Goal: Task Accomplishment & Management: Use online tool/utility

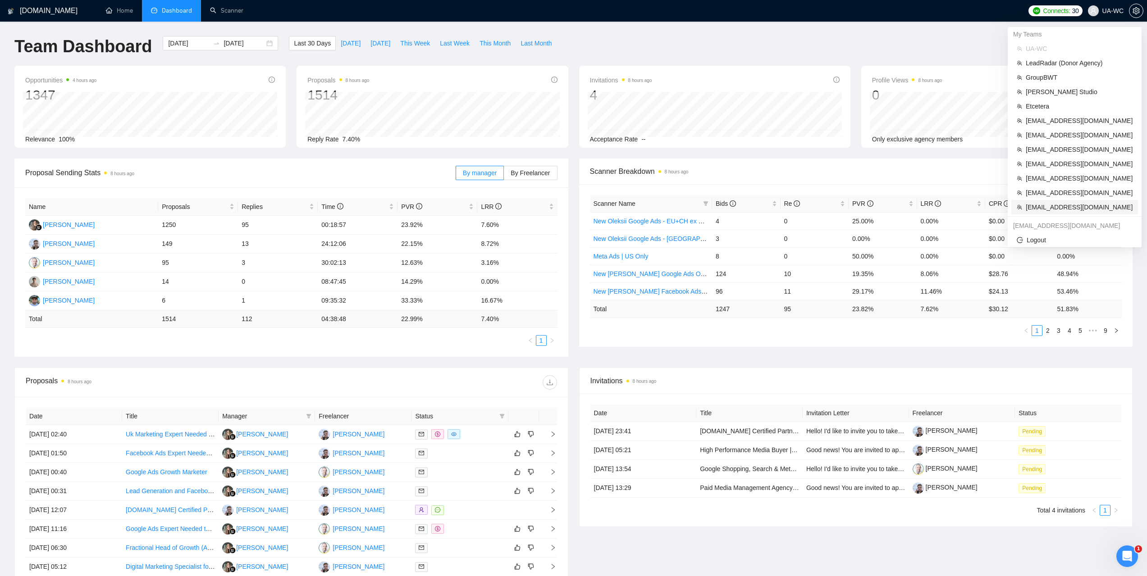
click at [1056, 207] on span "[EMAIL_ADDRESS][DOMAIN_NAME]" at bounding box center [1079, 207] width 107 height 10
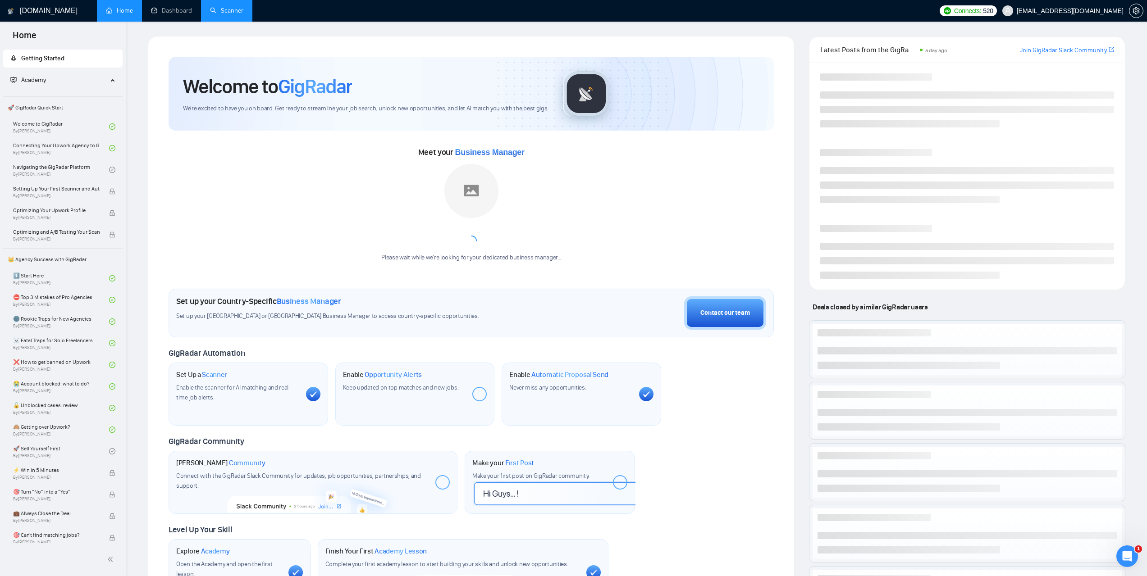
click at [233, 14] on link "Scanner" at bounding box center [226, 11] width 33 height 8
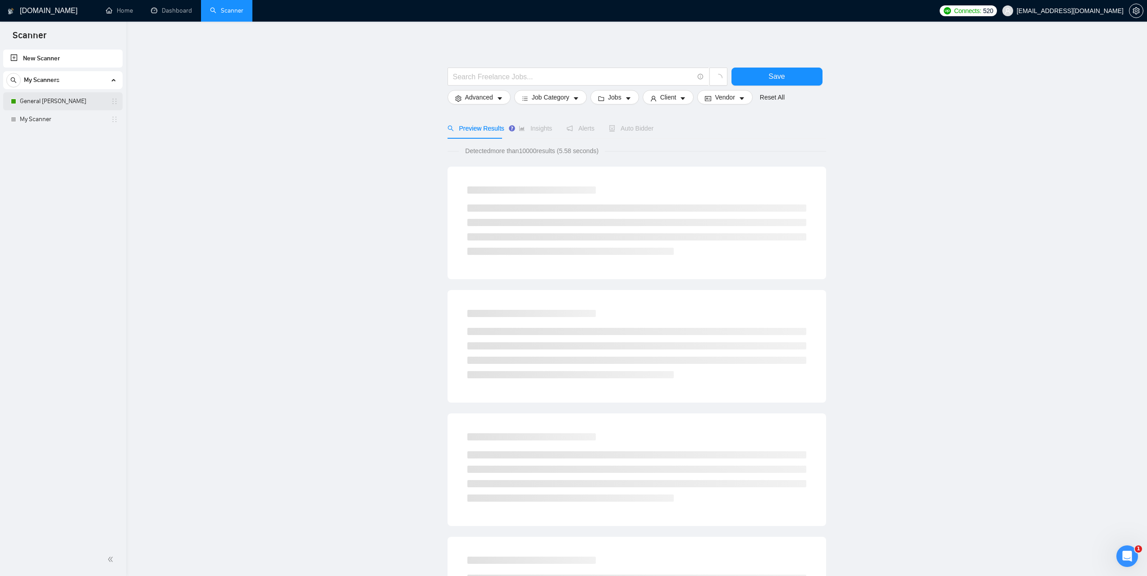
click at [55, 103] on link "General [PERSON_NAME]" at bounding box center [63, 101] width 86 height 18
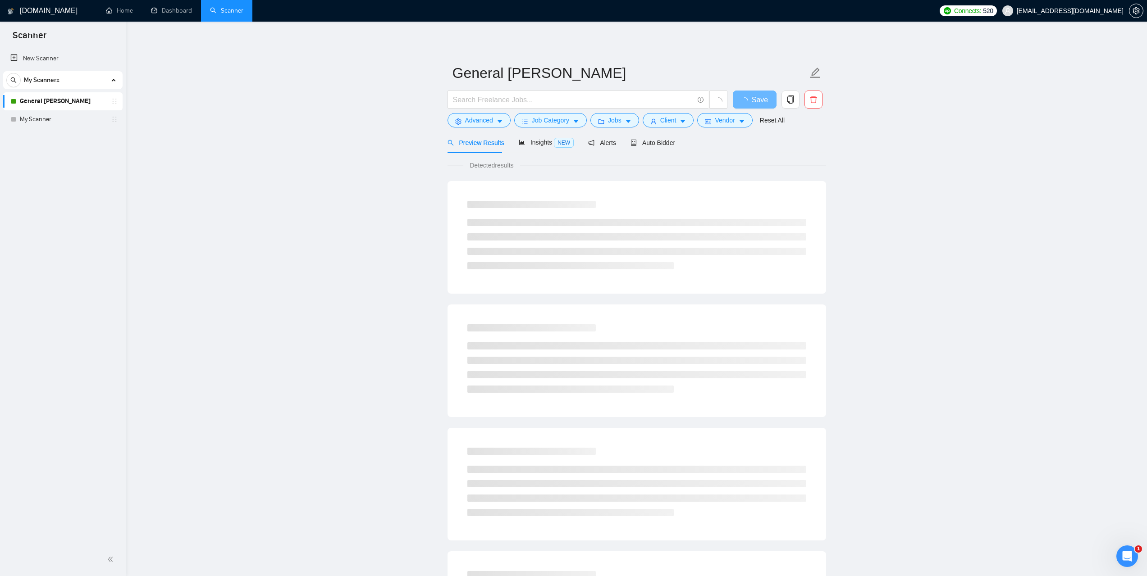
drag, startPoint x: 653, startPoint y: 152, endPoint x: 885, endPoint y: 202, distance: 238.0
click at [653, 151] on div "Auto Bidder" at bounding box center [653, 142] width 45 height 21
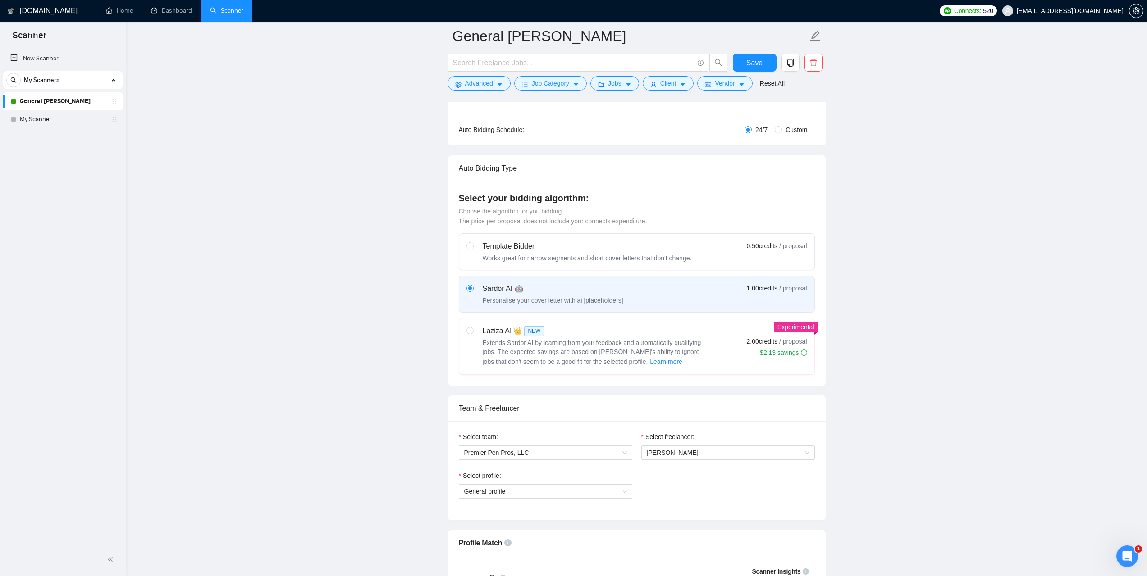
scroll to position [45, 0]
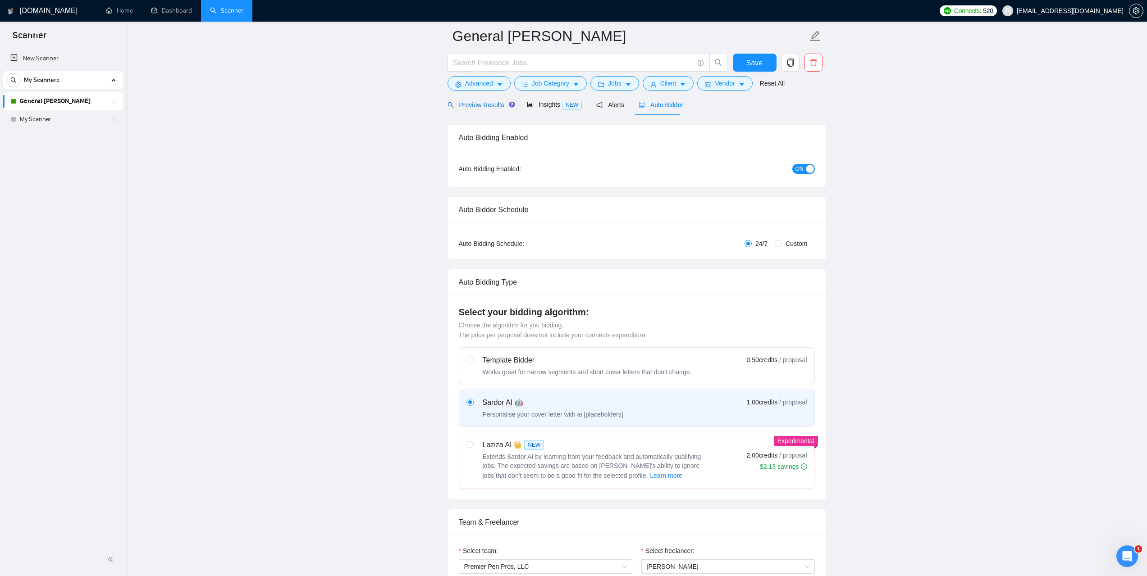
click at [468, 105] on span "Preview Results" at bounding box center [480, 104] width 65 height 7
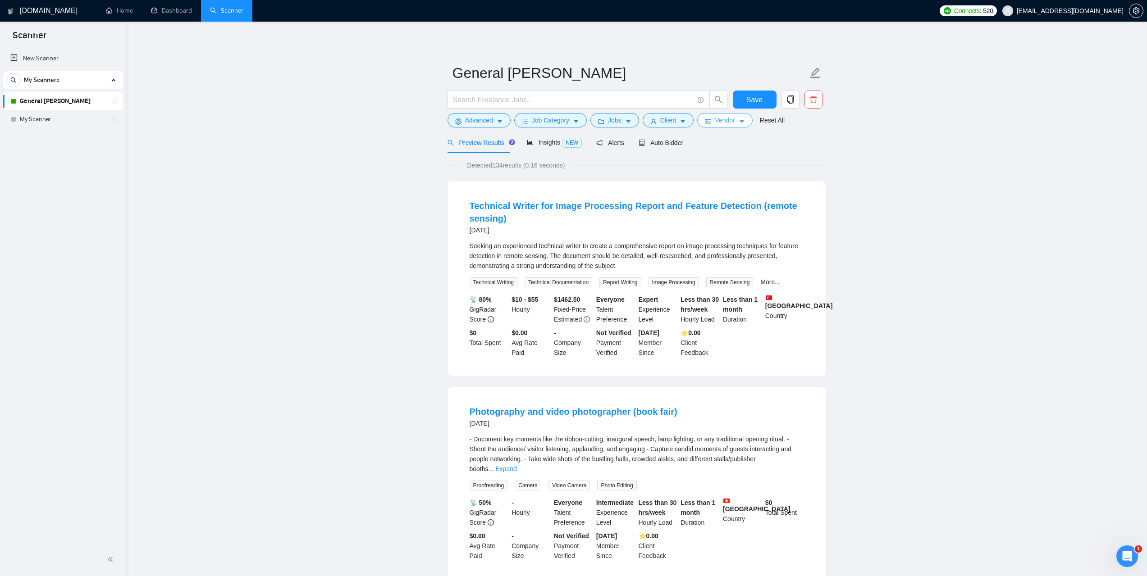
click at [732, 126] on button "Vendor" at bounding box center [724, 120] width 55 height 14
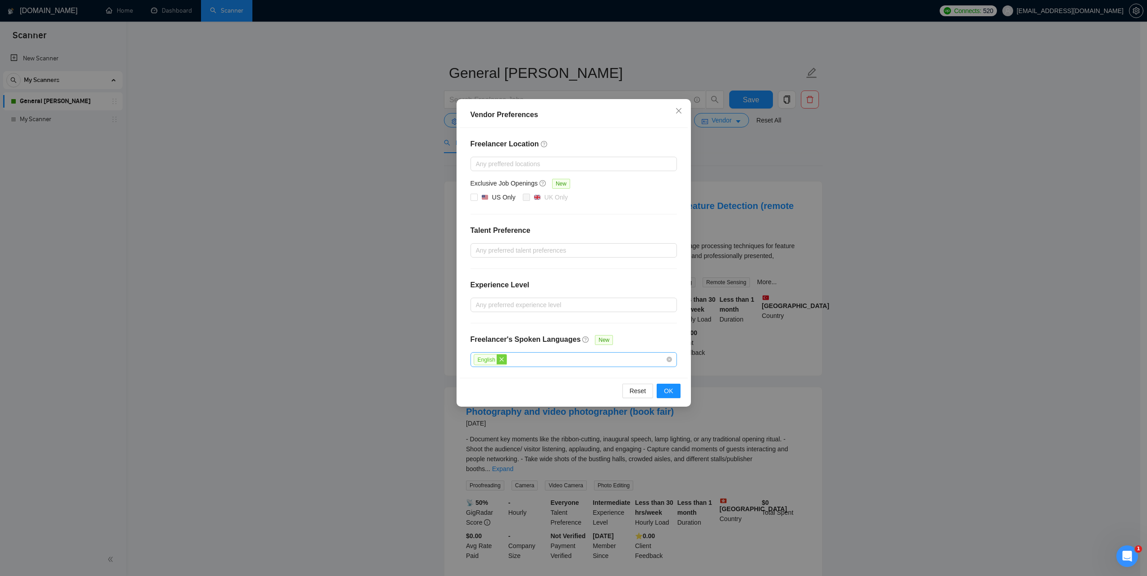
click at [500, 360] on icon "close" at bounding box center [501, 359] width 5 height 5
click at [672, 391] on span "OK" at bounding box center [668, 391] width 9 height 10
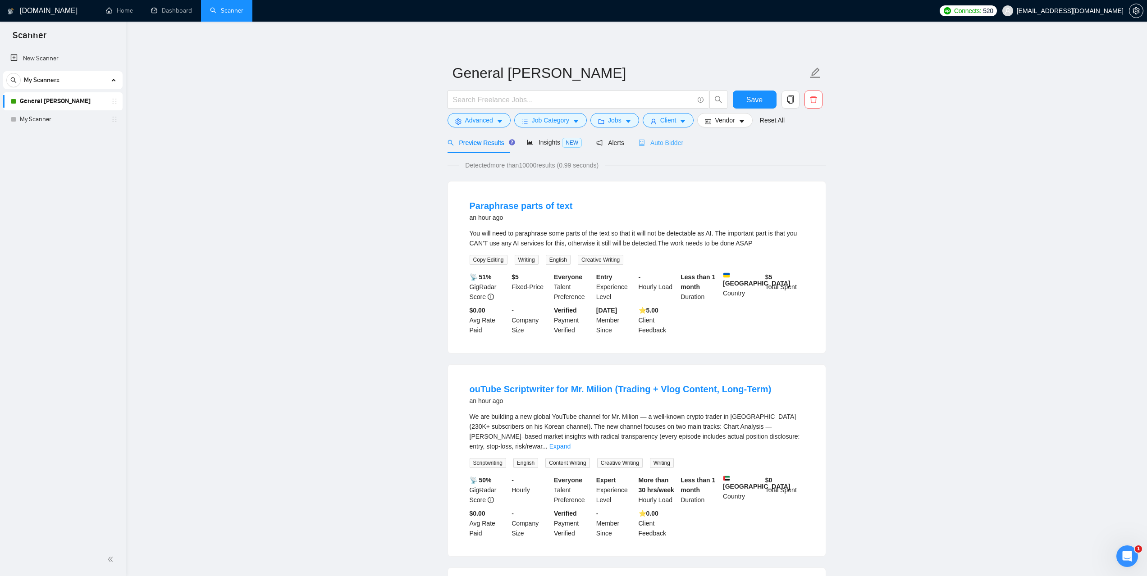
click at [668, 151] on div "Auto Bidder" at bounding box center [661, 142] width 45 height 21
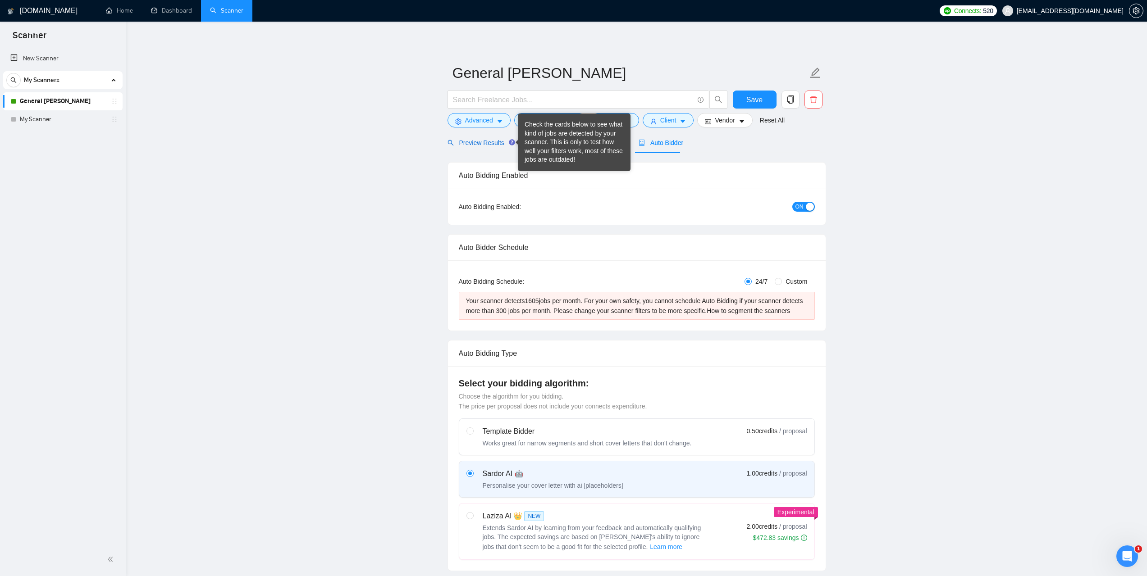
click at [489, 143] on span "Preview Results" at bounding box center [480, 142] width 65 height 7
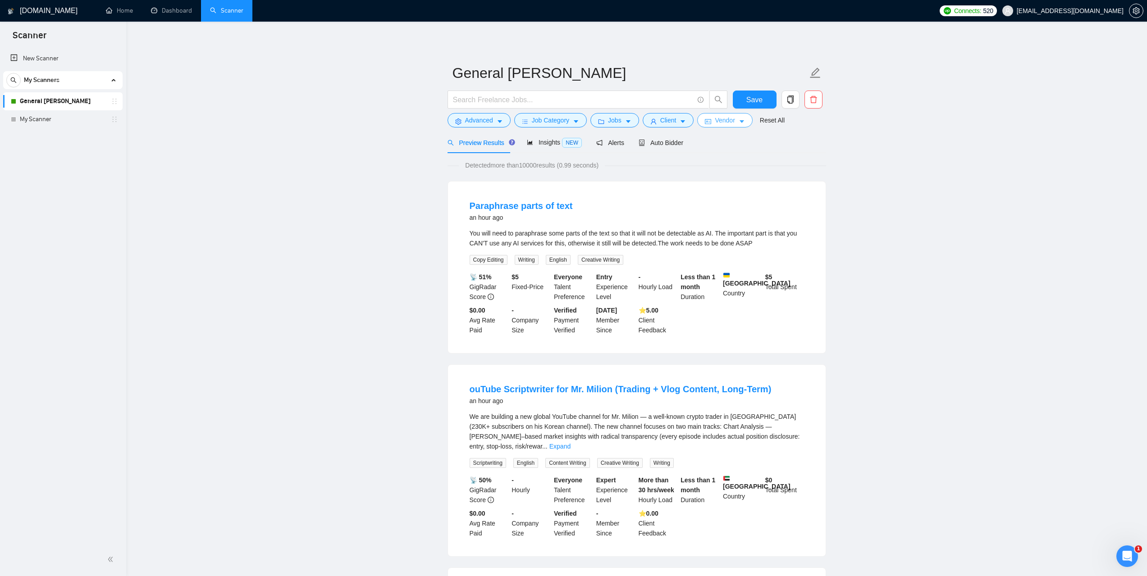
click at [739, 124] on icon "caret-down" at bounding box center [742, 122] width 6 height 6
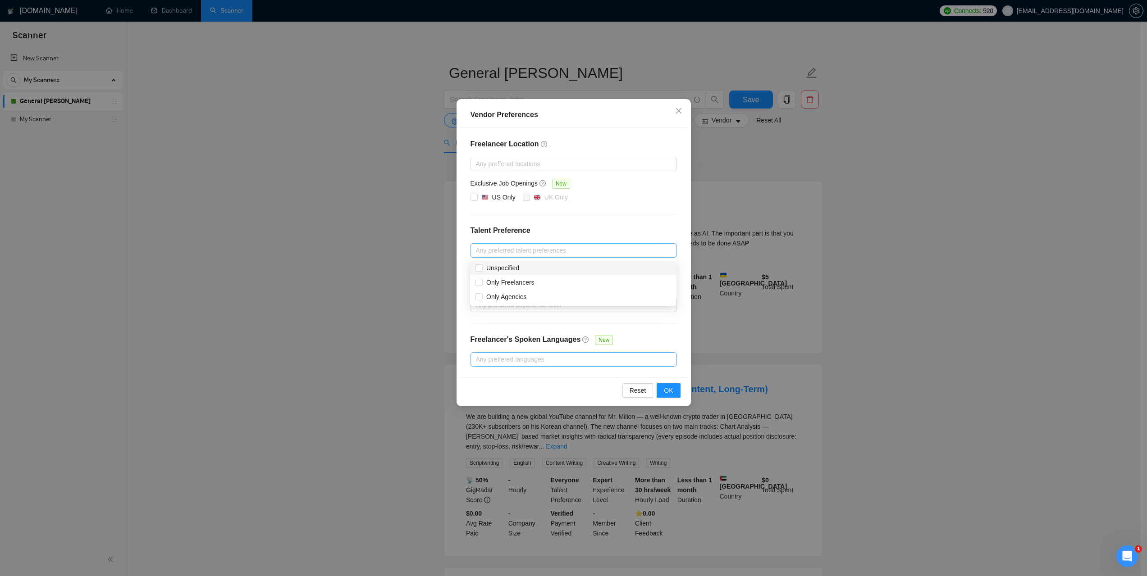
click at [516, 251] on div at bounding box center [569, 250] width 193 height 11
click at [530, 283] on span "Only Freelancers" at bounding box center [510, 282] width 48 height 7
click at [482, 283] on input "Only Freelancers" at bounding box center [478, 282] width 6 height 6
checkbox input "true"
drag, startPoint x: 511, startPoint y: 268, endPoint x: 540, endPoint y: 279, distance: 31.6
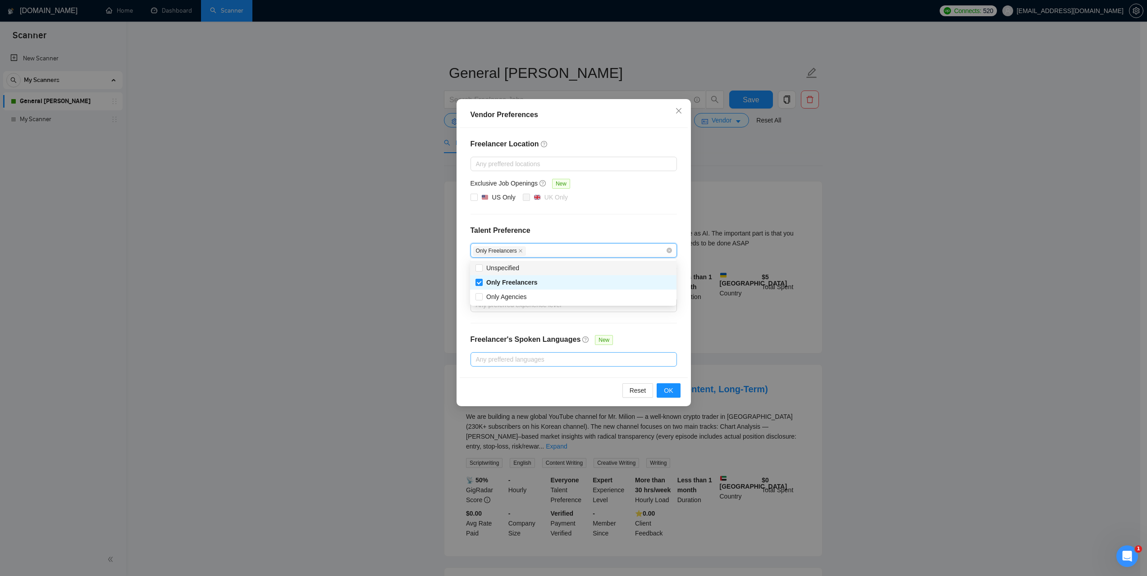
click at [511, 267] on span "Unspecified" at bounding box center [502, 268] width 33 height 7
click at [482, 267] on input "Unspecified" at bounding box center [478, 268] width 6 height 6
checkbox input "true"
click at [674, 389] on button "OK" at bounding box center [668, 391] width 23 height 14
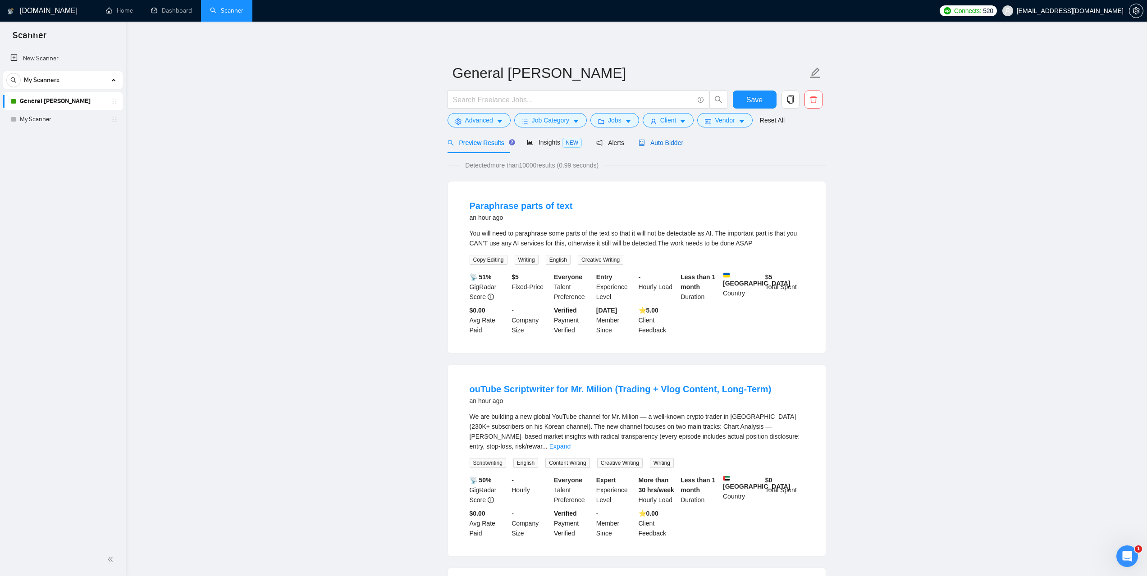
click at [668, 146] on span "Auto Bidder" at bounding box center [661, 142] width 45 height 7
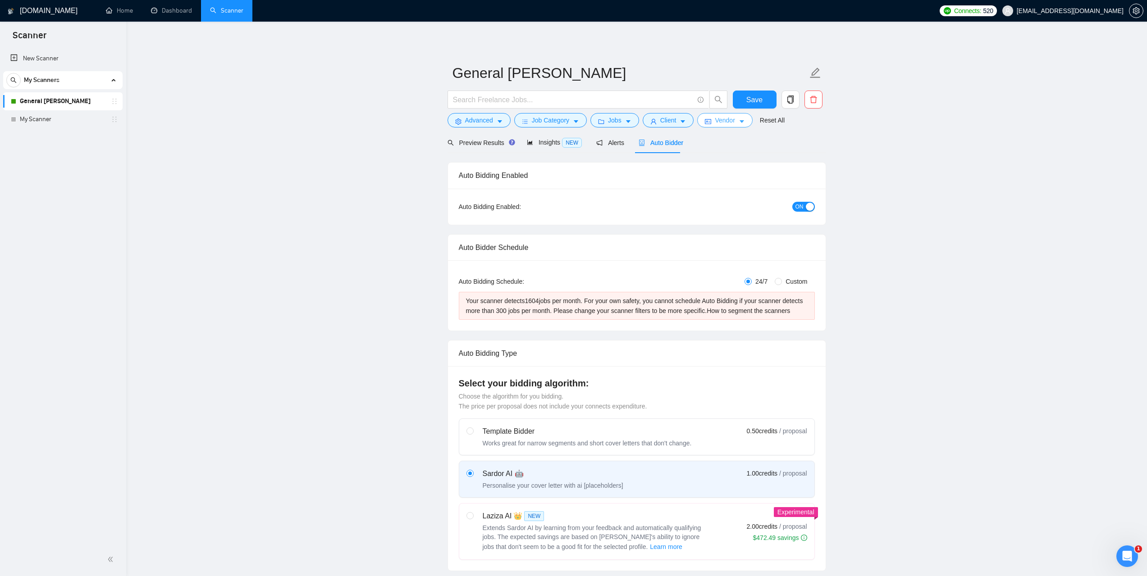
click at [734, 123] on button "Vendor" at bounding box center [724, 120] width 55 height 14
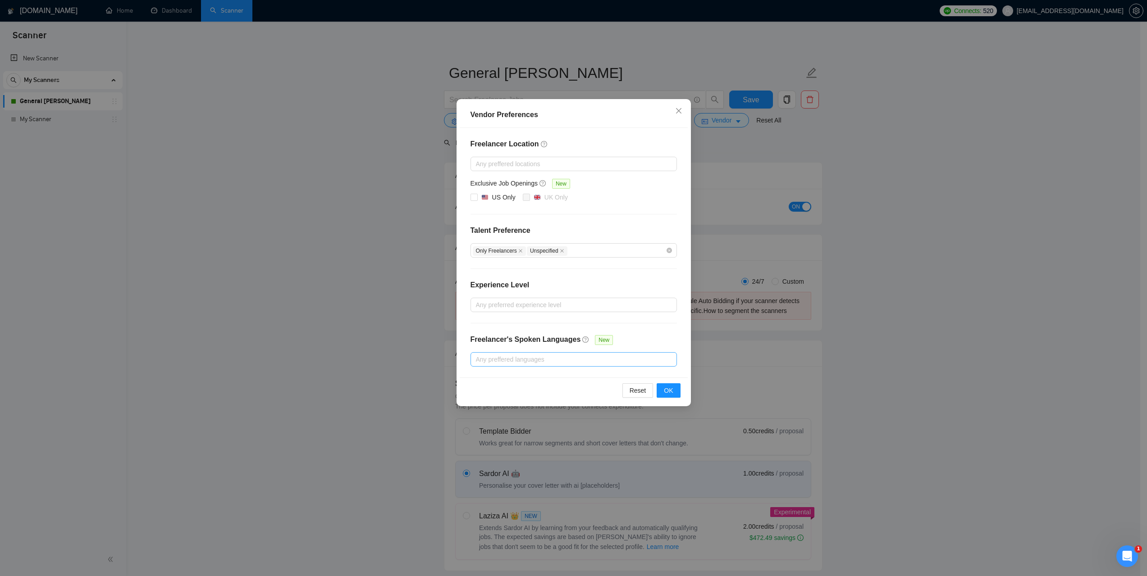
click at [526, 363] on div at bounding box center [569, 359] width 193 height 11
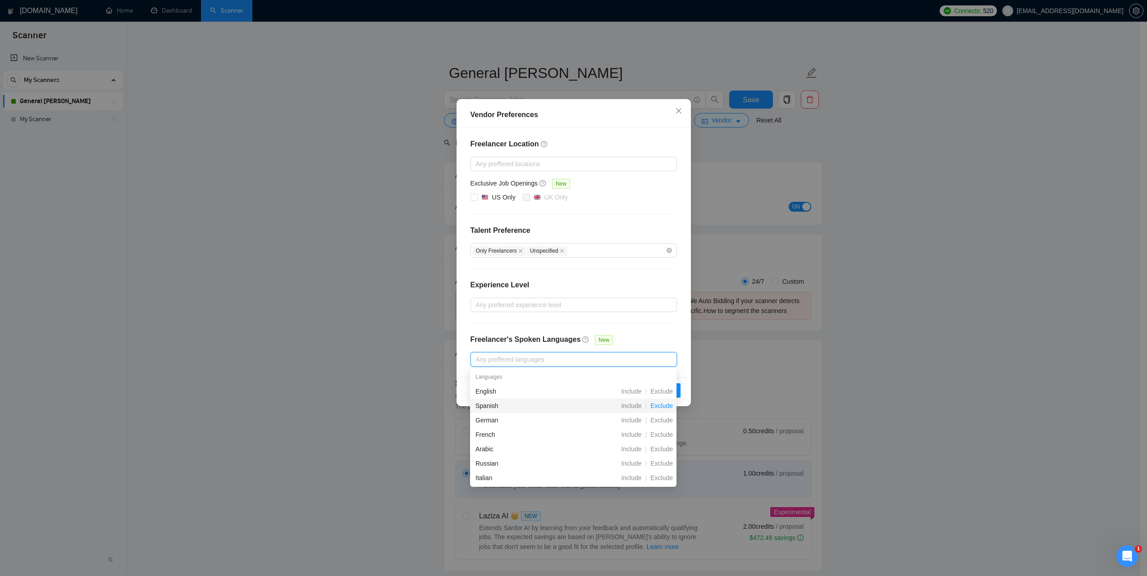
click at [664, 404] on span "Exclude" at bounding box center [662, 405] width 30 height 7
click at [667, 435] on span "Exclude" at bounding box center [662, 434] width 30 height 7
click at [666, 448] on span "Exclude" at bounding box center [662, 449] width 30 height 7
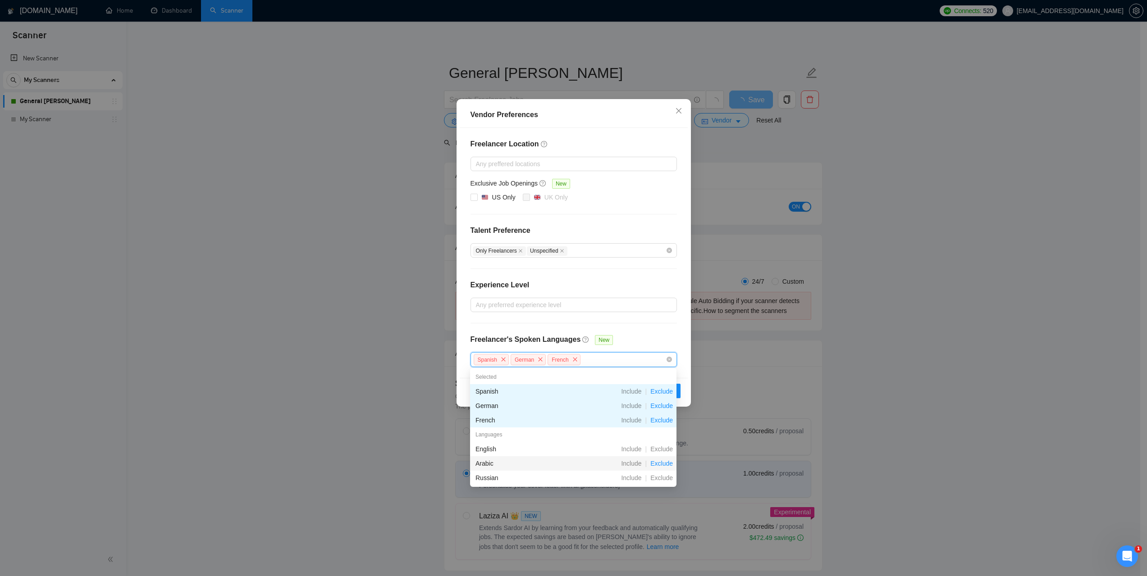
click at [661, 464] on span "Exclude" at bounding box center [662, 463] width 30 height 7
click at [663, 478] on span "Exclude" at bounding box center [662, 478] width 30 height 7
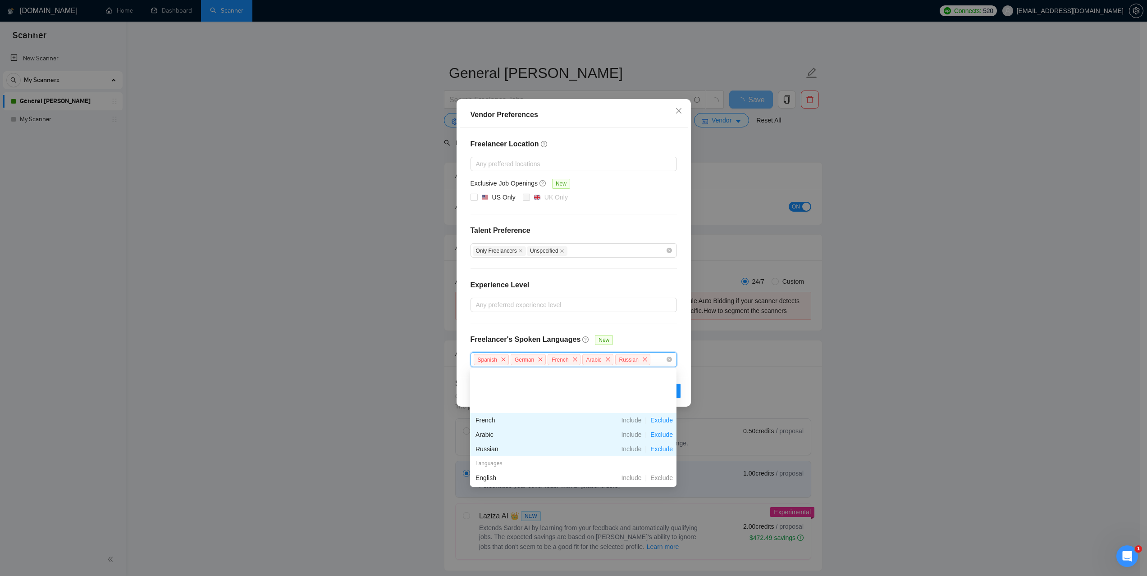
scroll to position [90, 0]
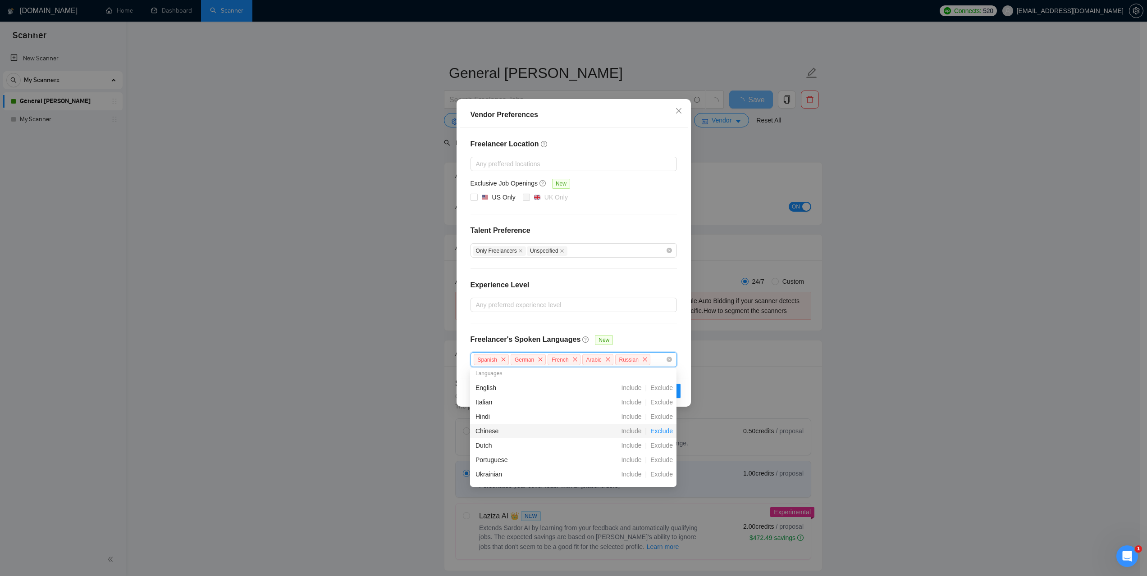
click at [663, 432] on span "Exclude" at bounding box center [662, 431] width 30 height 7
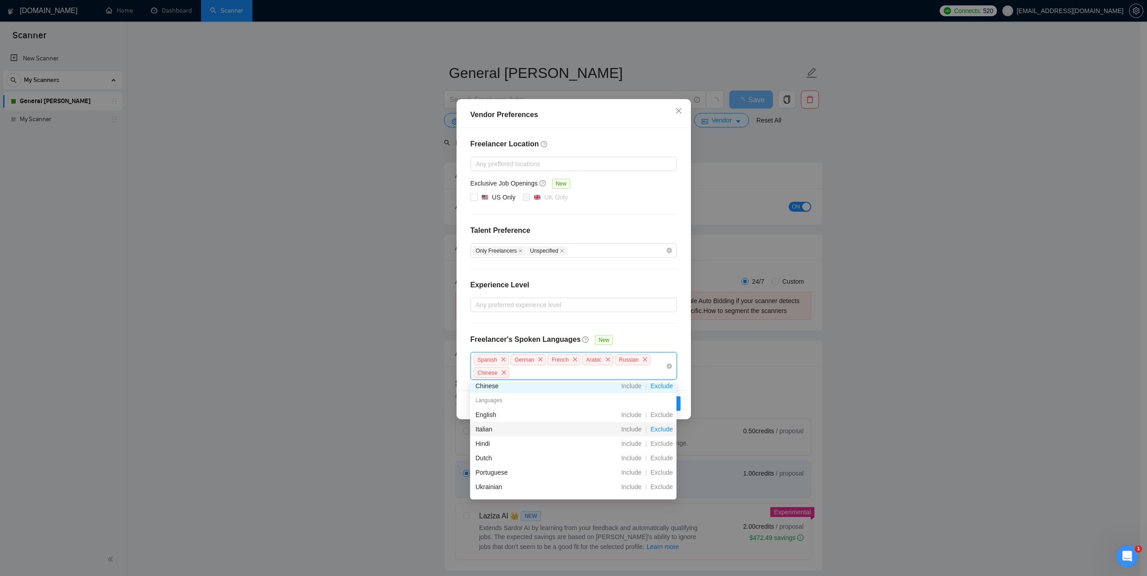
click at [661, 433] on span "Exclude" at bounding box center [662, 429] width 30 height 7
click at [738, 365] on div "Vendor Preferences Freelancer Location Any preffered locations Exclusive Job Op…" at bounding box center [573, 288] width 1147 height 576
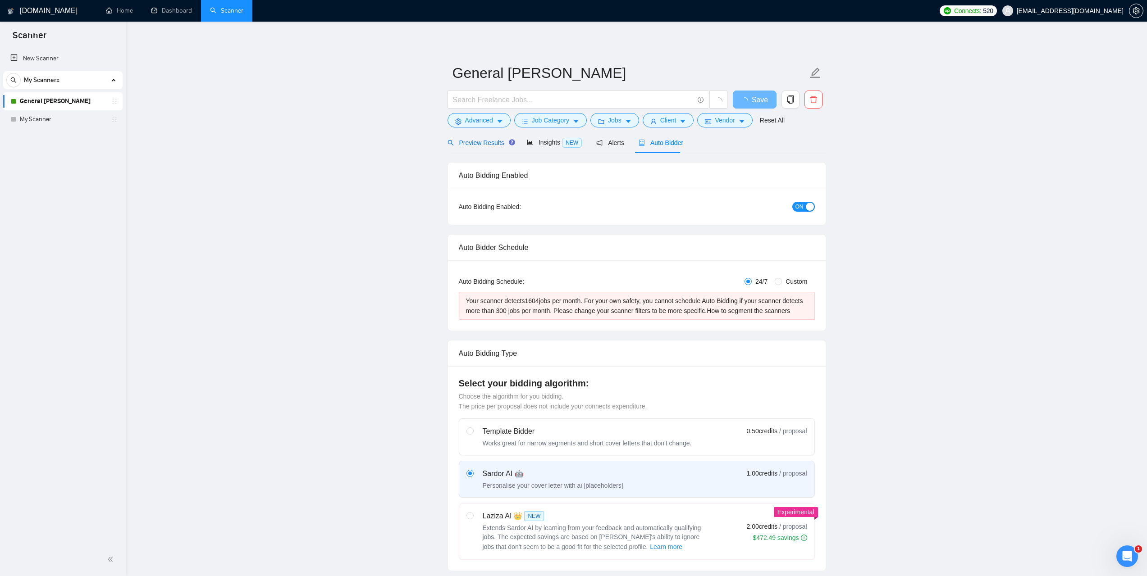
click at [472, 146] on span "Preview Results" at bounding box center [480, 142] width 65 height 7
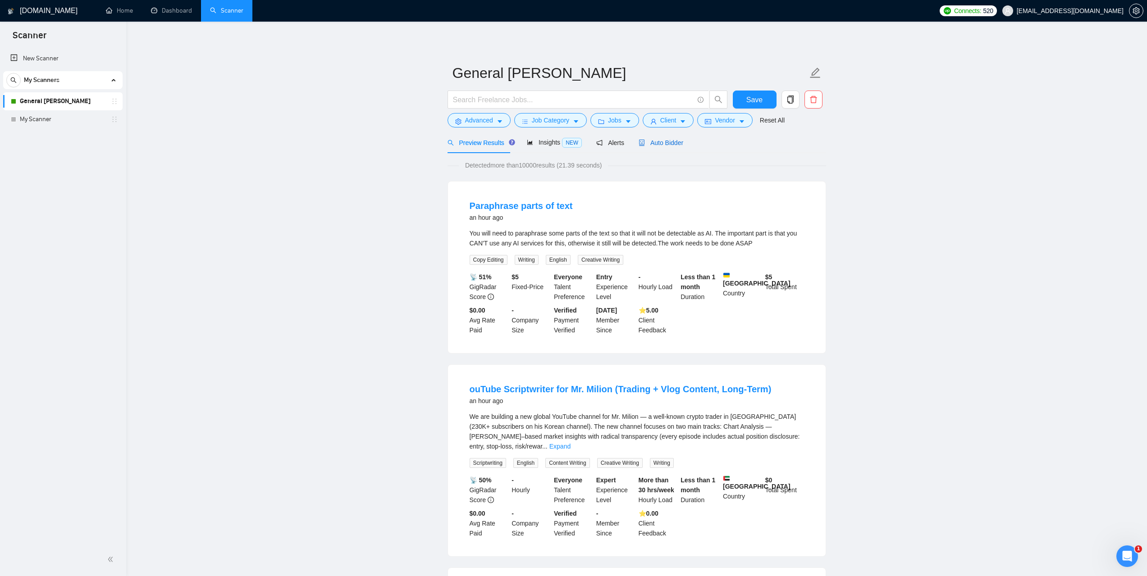
click at [665, 144] on span "Auto Bidder" at bounding box center [661, 142] width 45 height 7
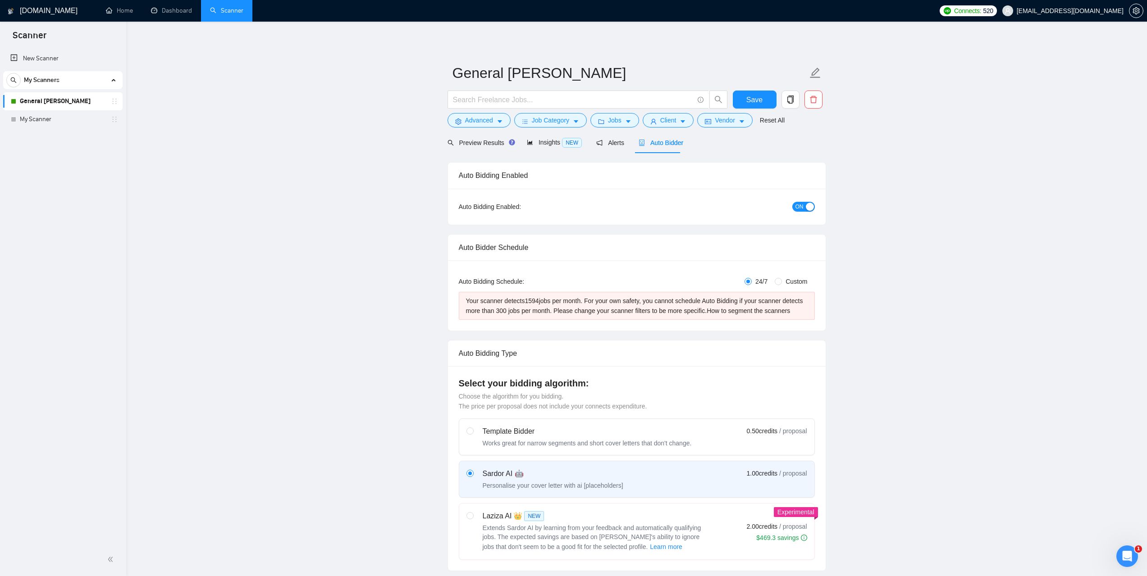
click at [734, 128] on form "General Scanner Save Advanced Job Category Jobs Client Vendor Reset All" at bounding box center [637, 95] width 379 height 73
click at [731, 124] on span "Vendor" at bounding box center [725, 120] width 20 height 10
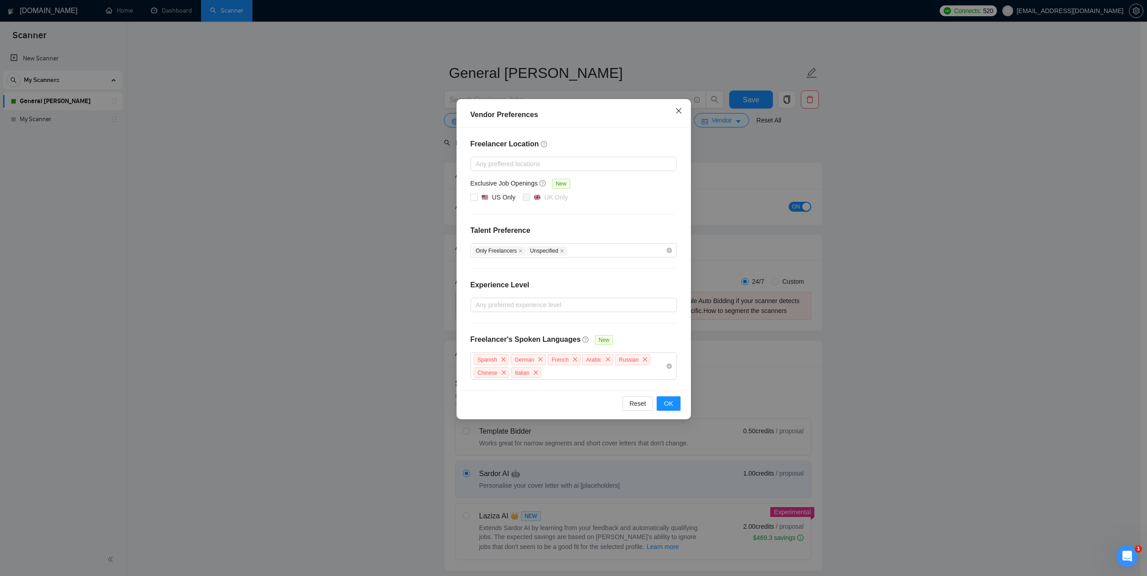
click at [675, 111] on icon "close" at bounding box center [678, 110] width 7 height 7
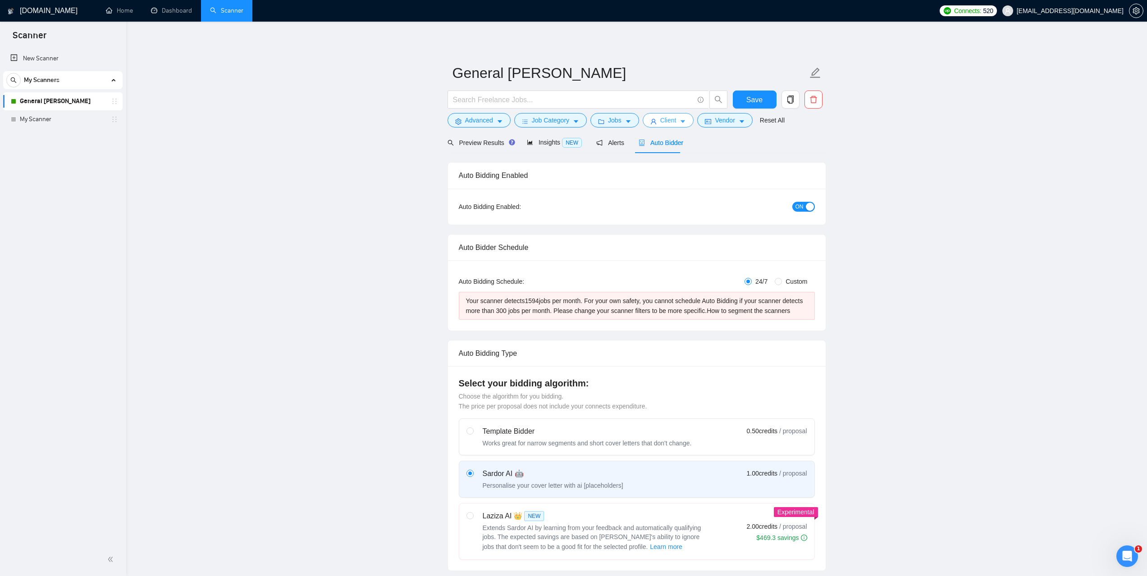
click at [663, 120] on span "Client" at bounding box center [668, 120] width 16 height 10
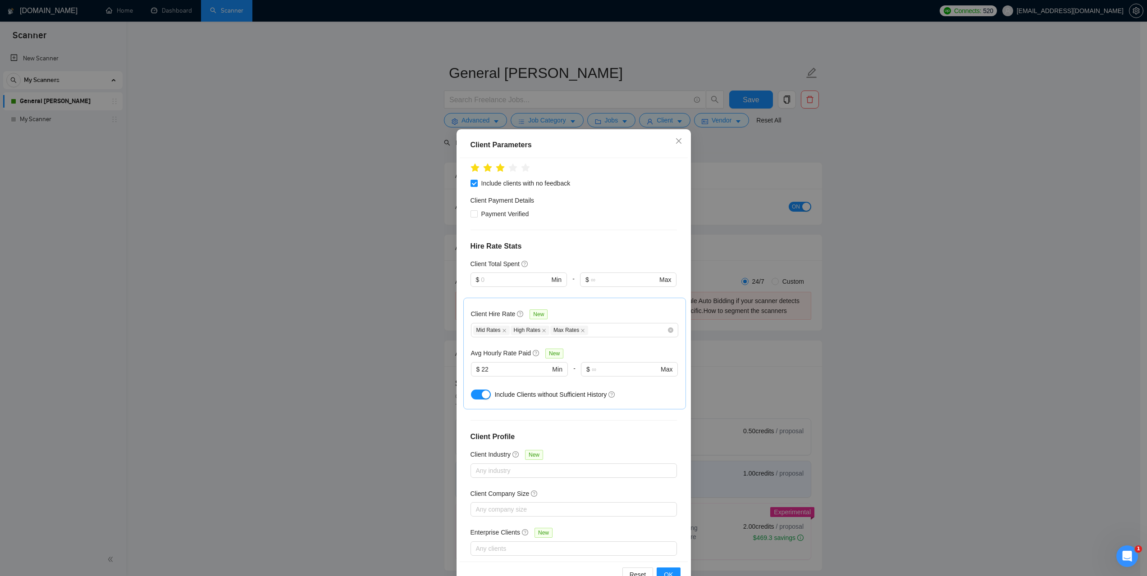
scroll to position [157, 0]
click at [675, 143] on icon "close" at bounding box center [678, 140] width 7 height 7
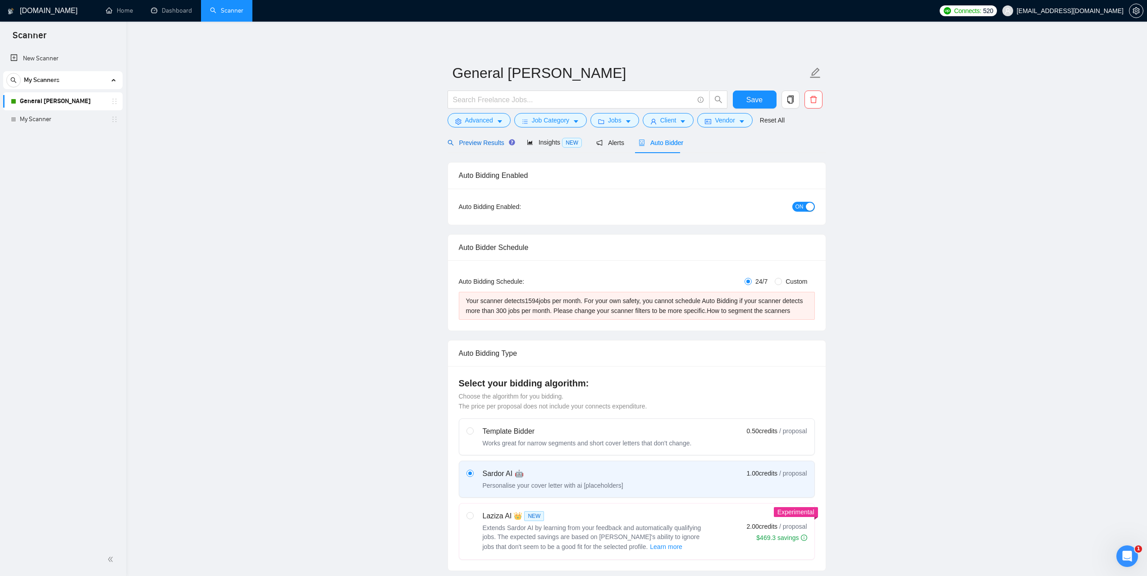
click at [483, 143] on span "Preview Results" at bounding box center [480, 142] width 65 height 7
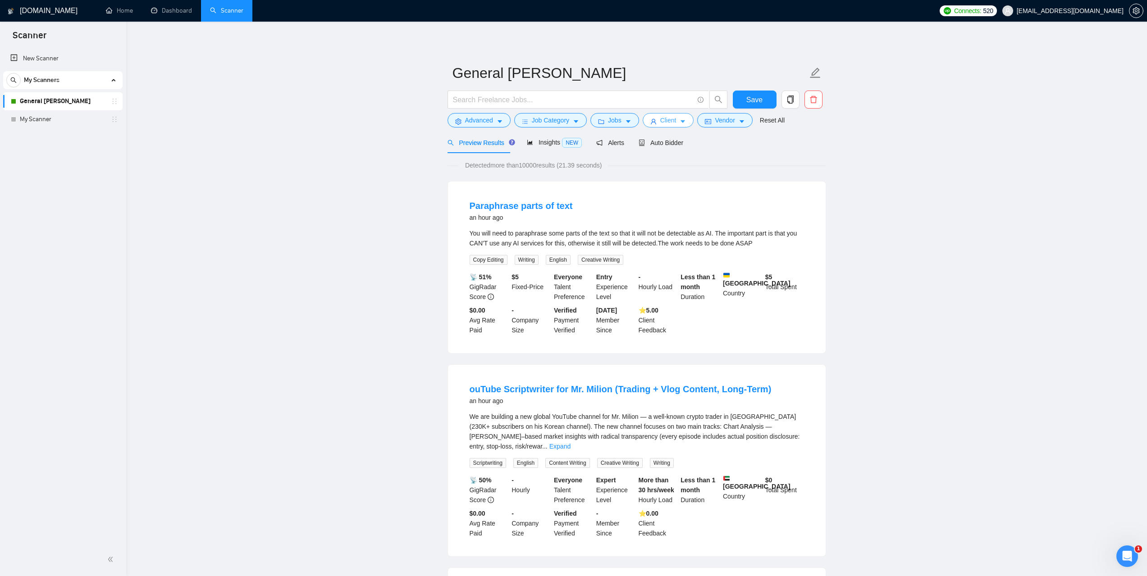
click at [676, 118] on button "Client" at bounding box center [668, 120] width 51 height 14
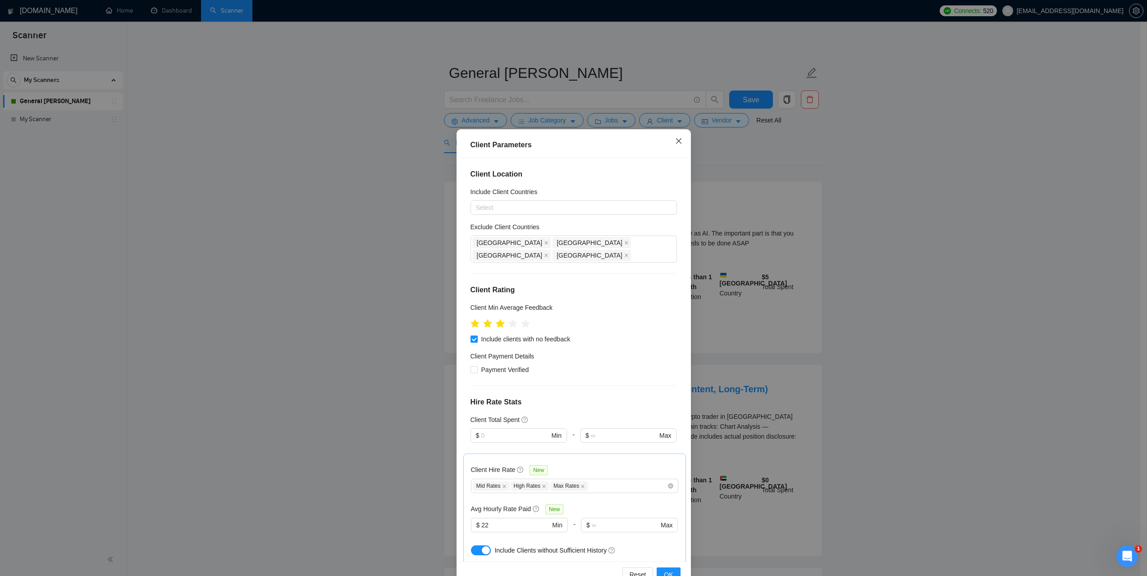
click at [678, 137] on span "Close" at bounding box center [679, 141] width 24 height 24
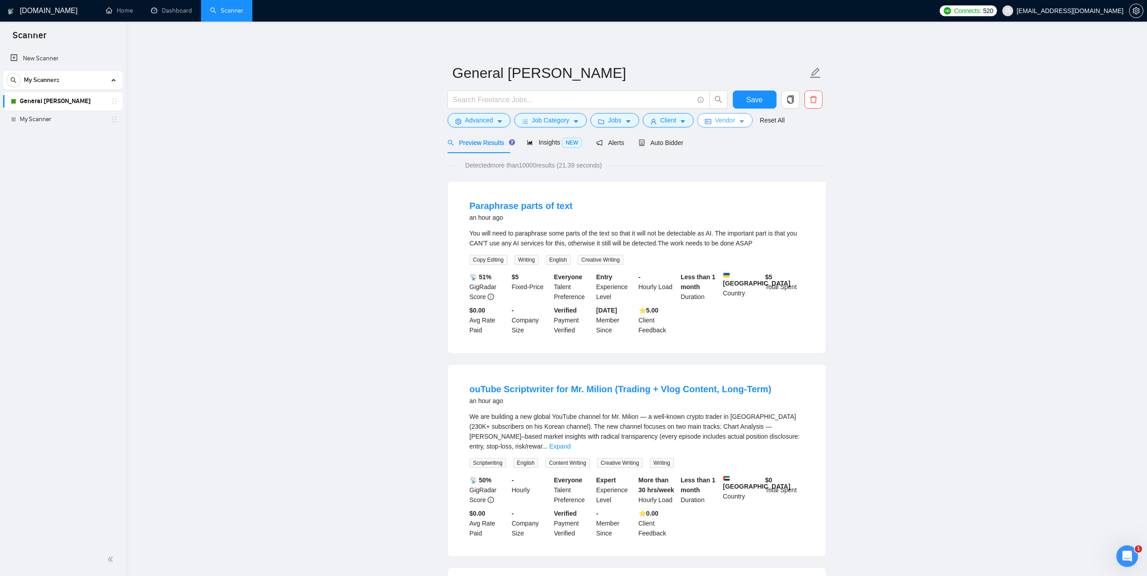
click at [735, 119] on button "Vendor" at bounding box center [724, 120] width 55 height 14
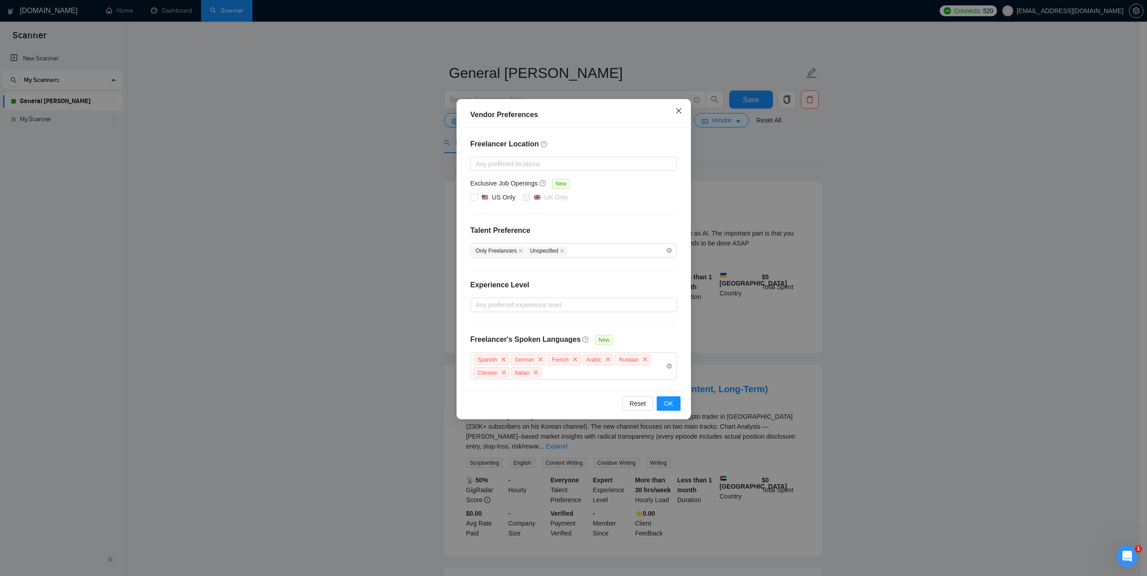
click at [680, 106] on span "Close" at bounding box center [679, 111] width 24 height 24
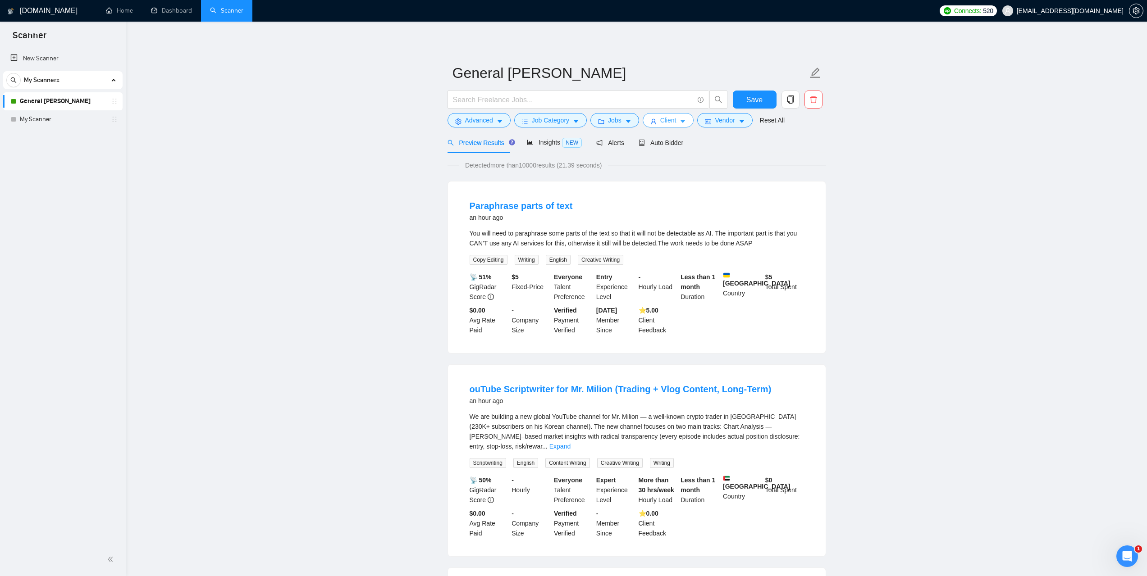
click at [672, 125] on span "Client" at bounding box center [668, 120] width 16 height 10
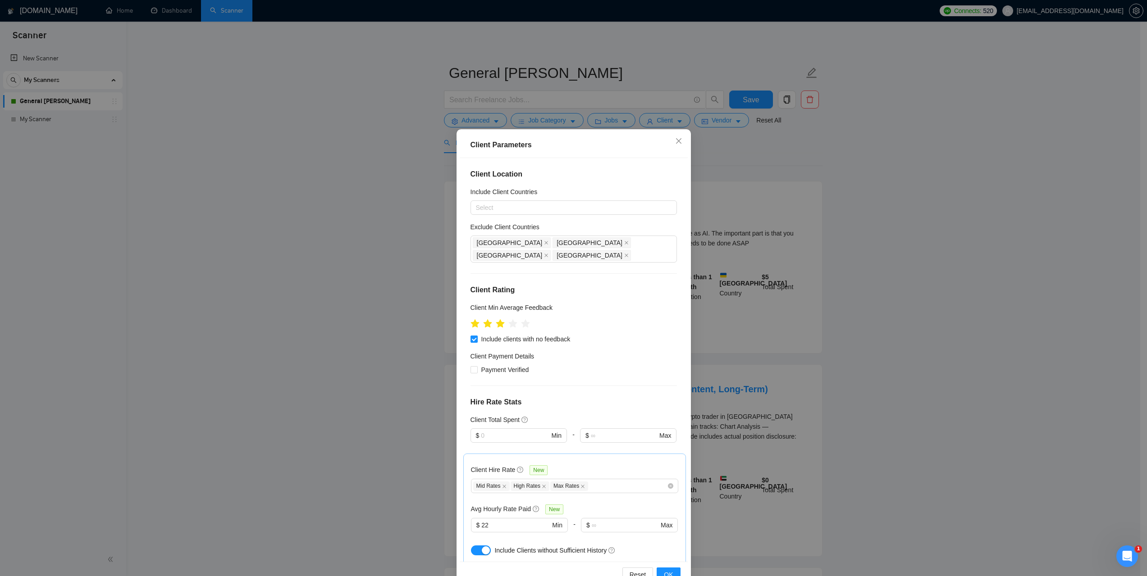
click at [890, 221] on div "Client Parameters Client Location Include Client Countries Select Exclude Clien…" at bounding box center [573, 288] width 1147 height 576
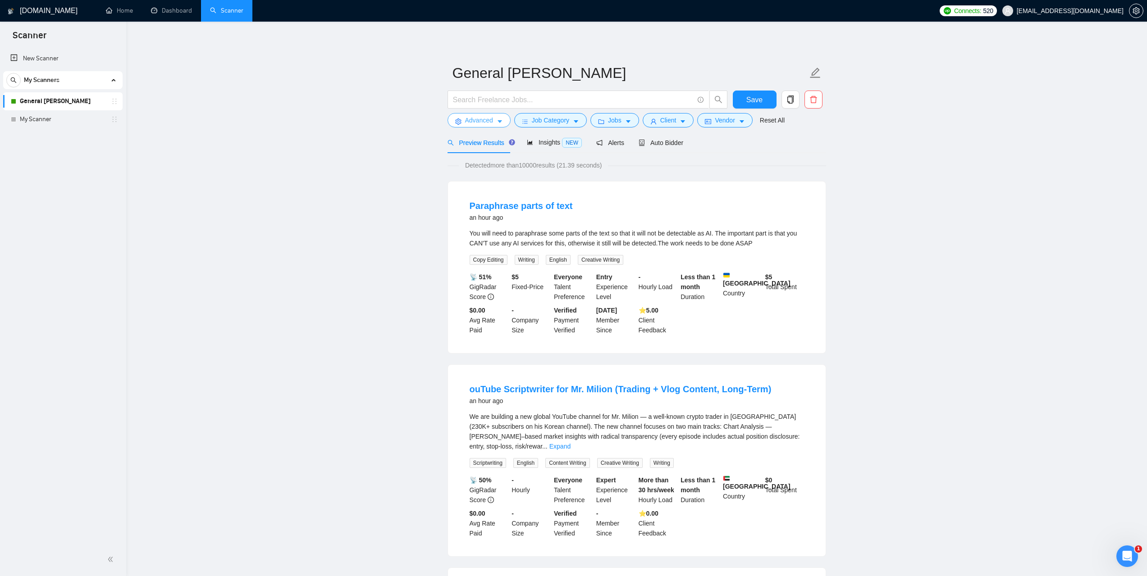
click at [505, 119] on button "Advanced" at bounding box center [479, 120] width 63 height 14
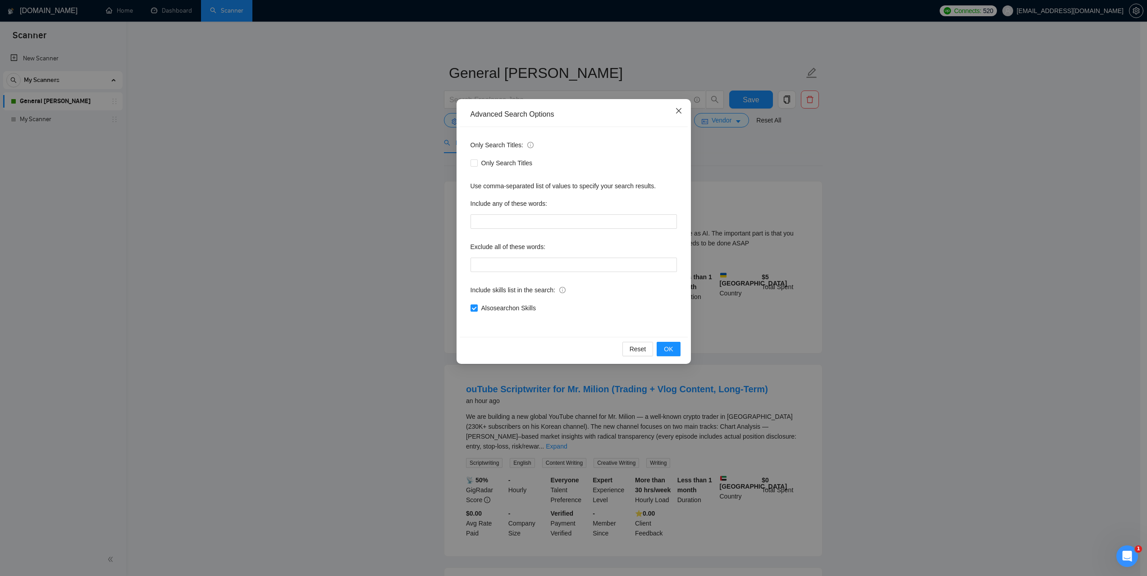
click at [675, 108] on icon "close" at bounding box center [678, 110] width 7 height 7
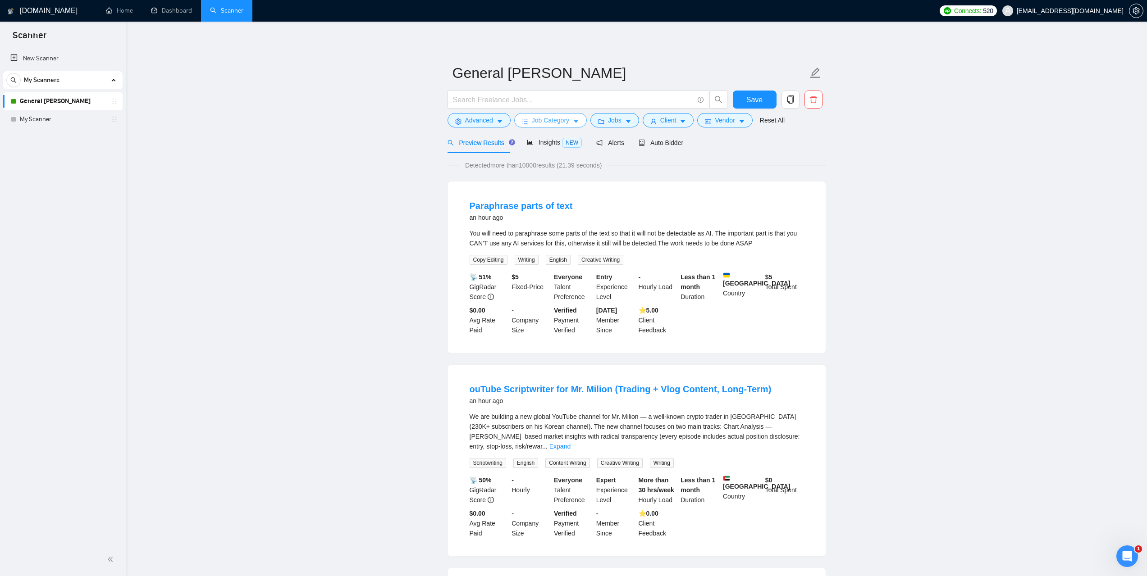
click at [554, 124] on span "Job Category" at bounding box center [550, 120] width 37 height 10
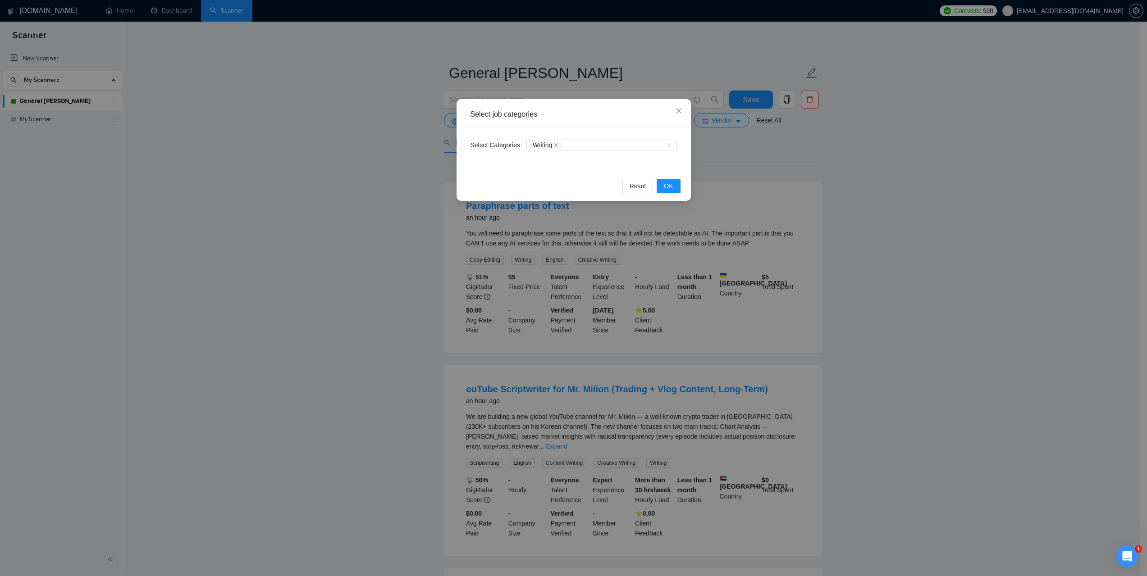
click at [881, 176] on div "Select job categories Select Categories Writing Reset OK" at bounding box center [573, 288] width 1147 height 576
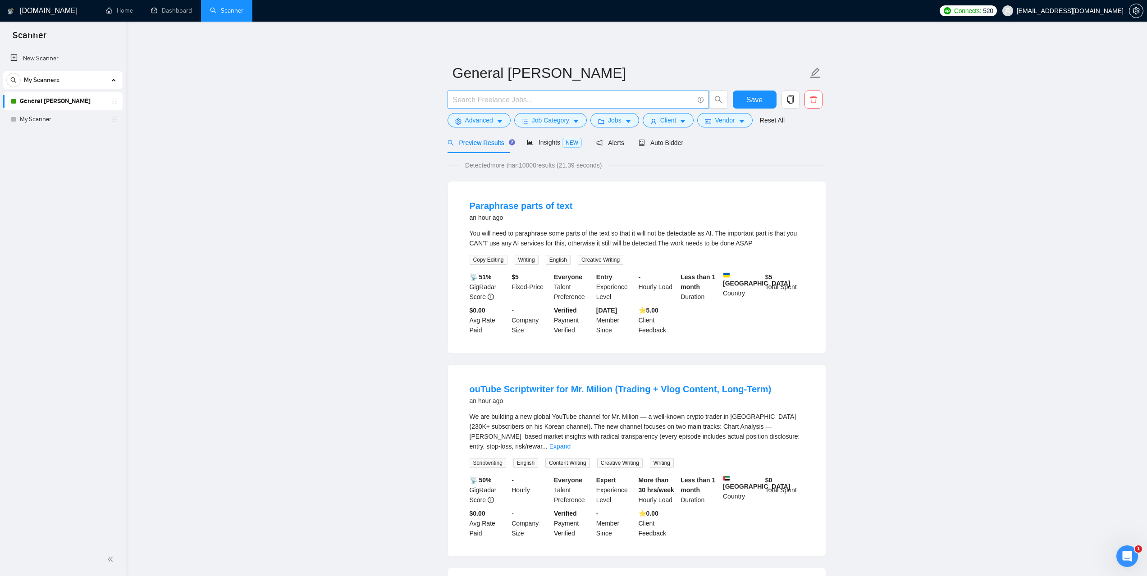
click at [551, 96] on input "text" at bounding box center [573, 99] width 241 height 11
paste input "(Writ*) | (Wrot*) | "Writing" | "/Writing" | "(Writing" | "-Writing""
type input "(Writ*) | (Wrot*) | "Writing" | "/Writing" | "(Writing" | "-Writing""
click at [667, 142] on span "Auto Bidder" at bounding box center [661, 142] width 45 height 7
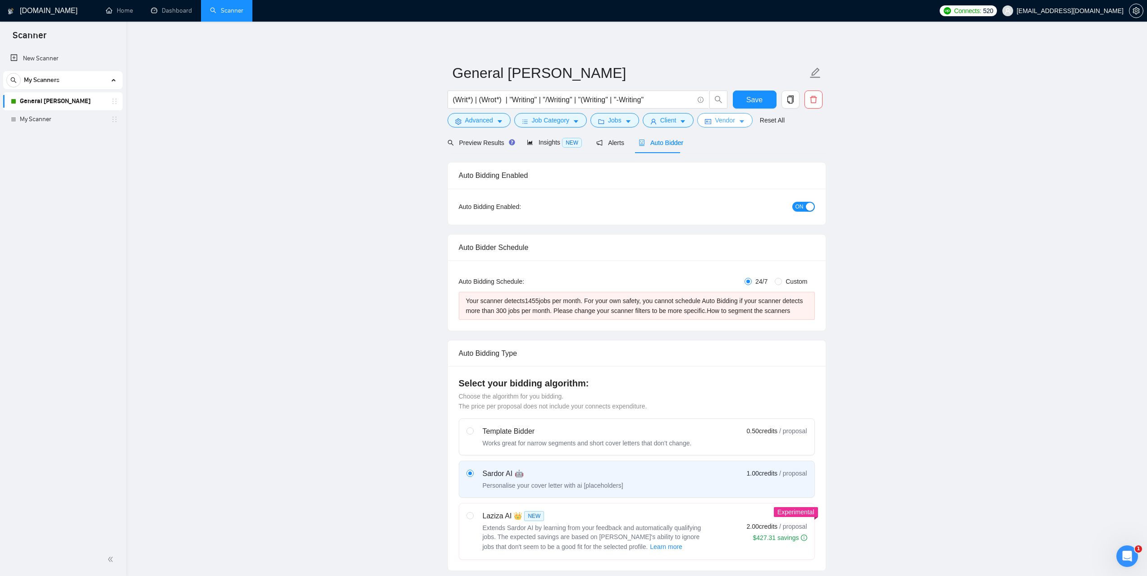
click at [732, 123] on span "Vendor" at bounding box center [725, 120] width 20 height 10
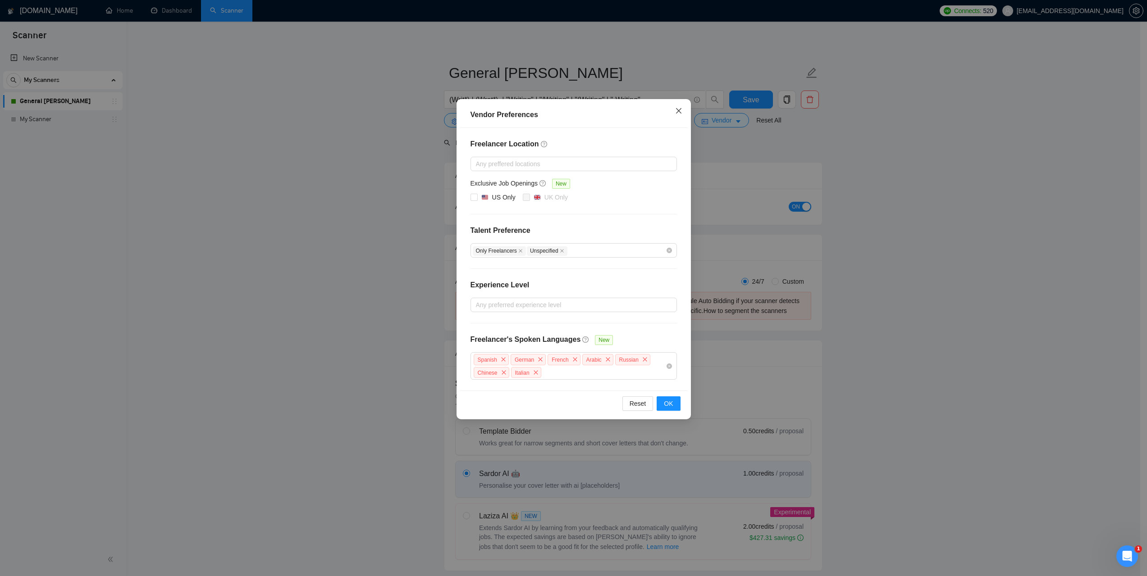
click at [679, 113] on icon "close" at bounding box center [678, 110] width 7 height 7
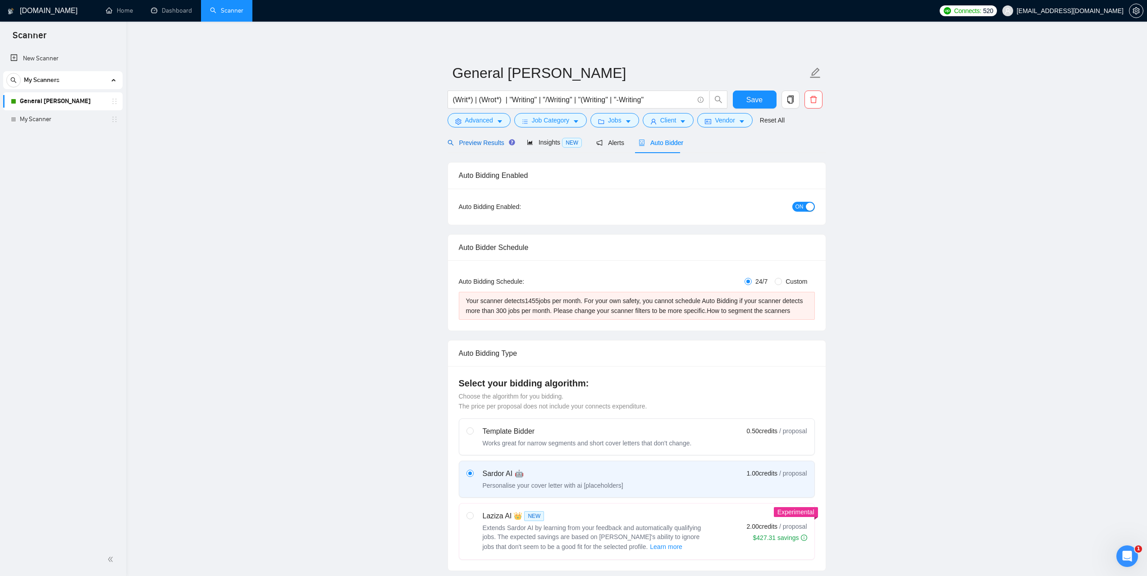
click at [493, 144] on span "Preview Results" at bounding box center [480, 142] width 65 height 7
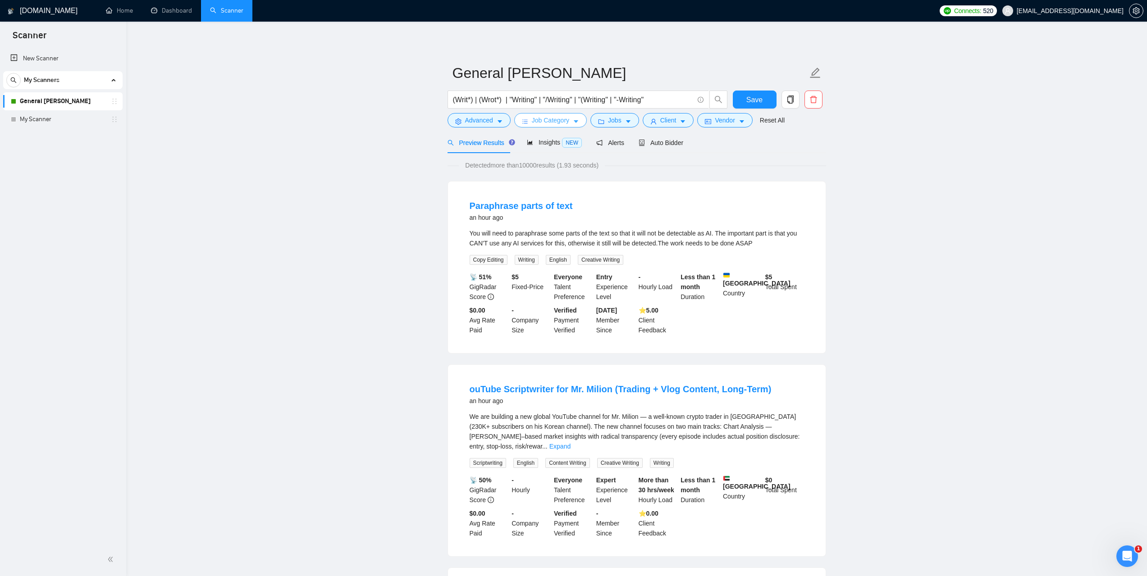
click at [557, 126] on button "Job Category" at bounding box center [550, 120] width 73 height 14
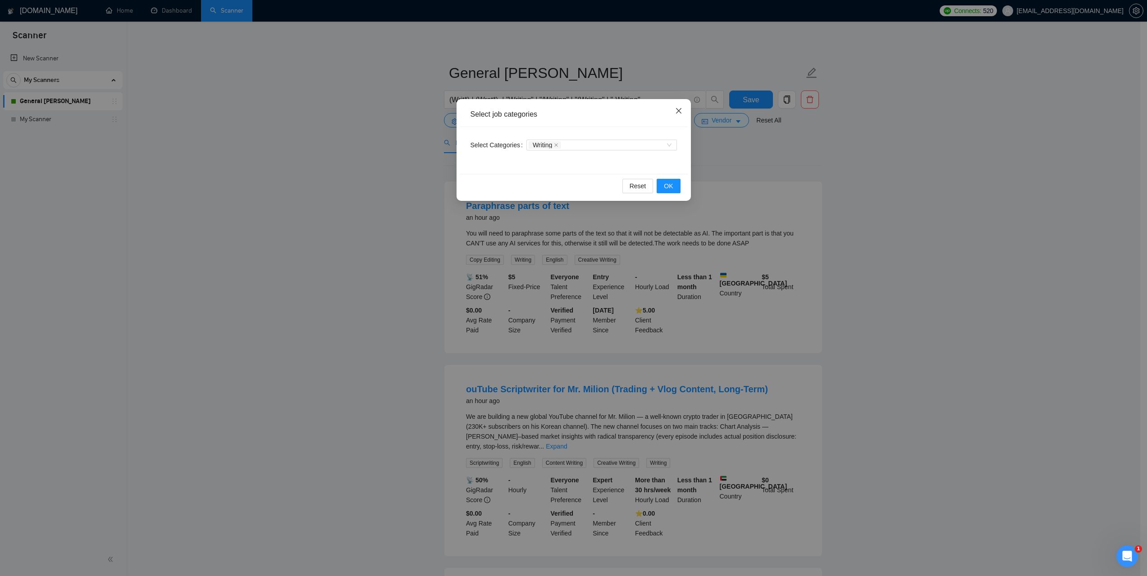
click at [675, 118] on span "Close" at bounding box center [679, 111] width 24 height 24
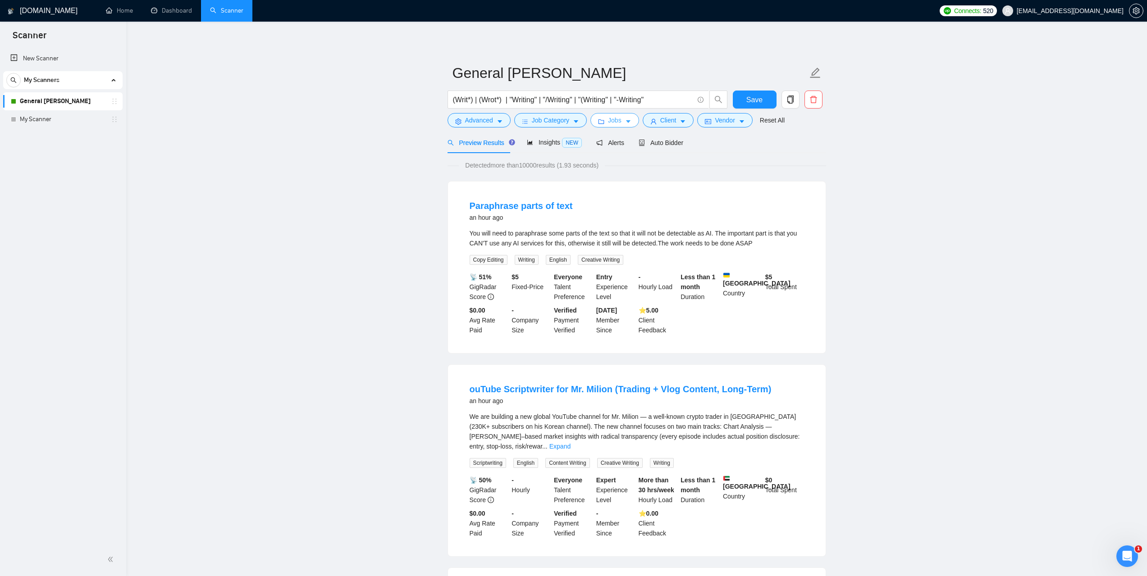
click at [604, 118] on button "Jobs" at bounding box center [614, 120] width 49 height 14
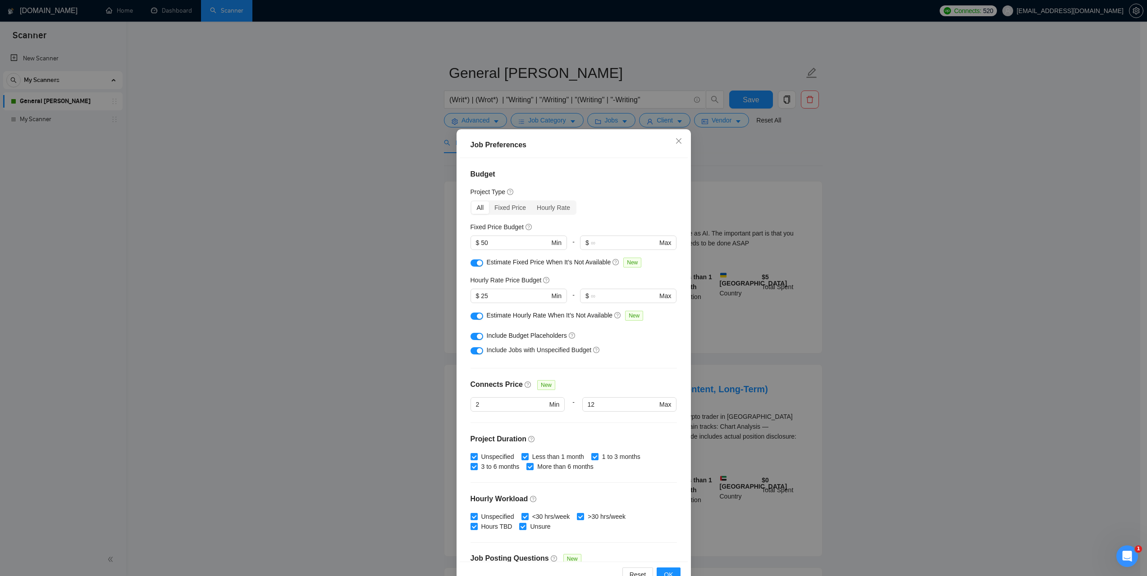
click at [477, 316] on div "button" at bounding box center [479, 316] width 5 height 5
click at [477, 261] on div "button" at bounding box center [479, 262] width 5 height 5
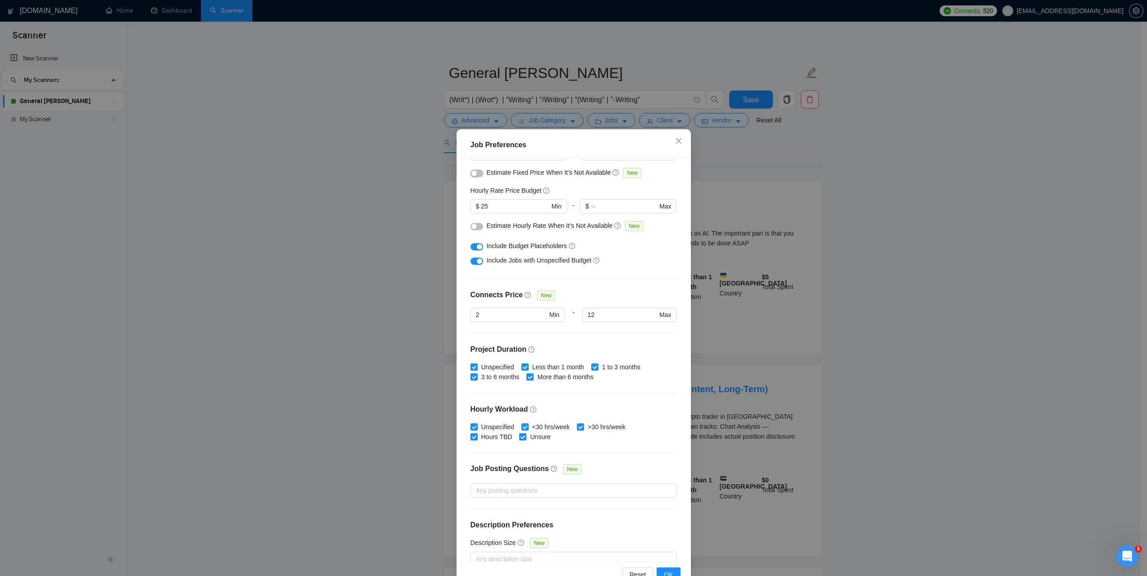
scroll to position [90, 0]
click at [664, 571] on span "OK" at bounding box center [668, 575] width 9 height 10
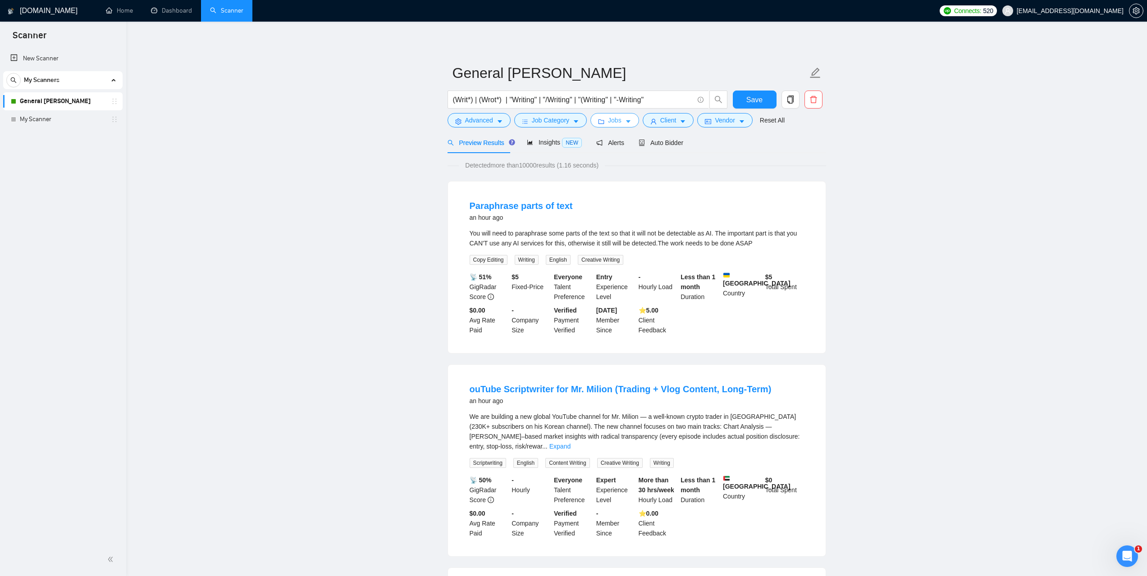
click at [608, 121] on span "Jobs" at bounding box center [615, 120] width 14 height 10
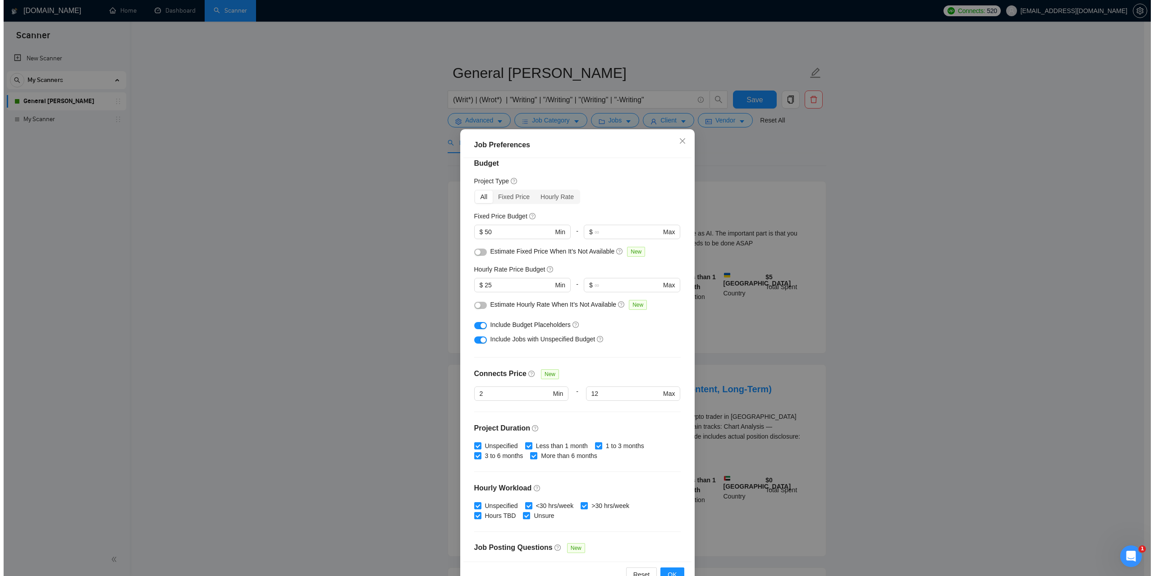
scroll to position [0, 0]
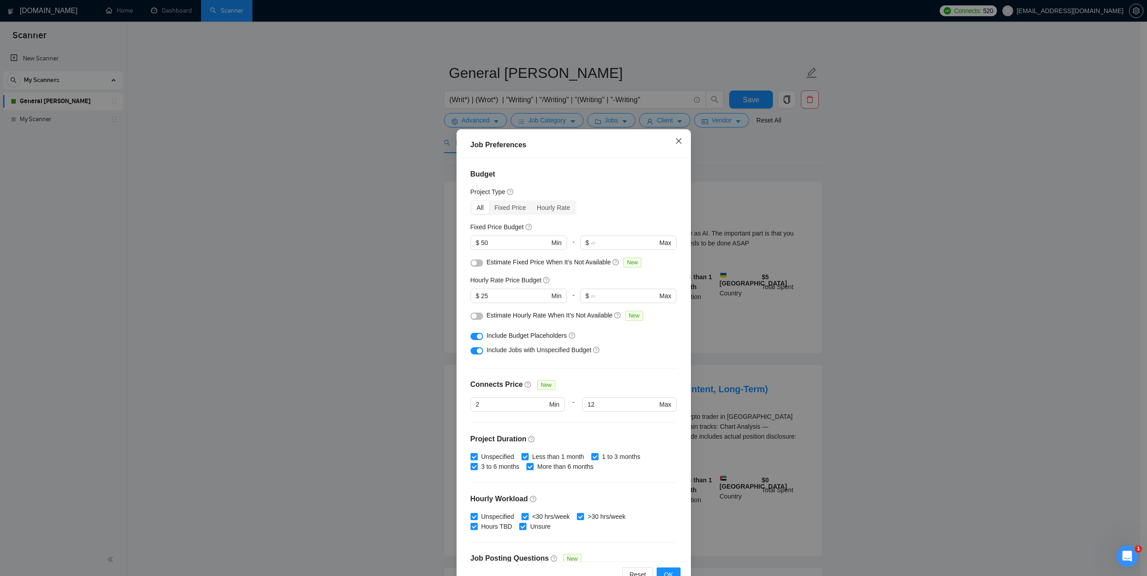
click at [676, 138] on icon "close" at bounding box center [678, 140] width 7 height 7
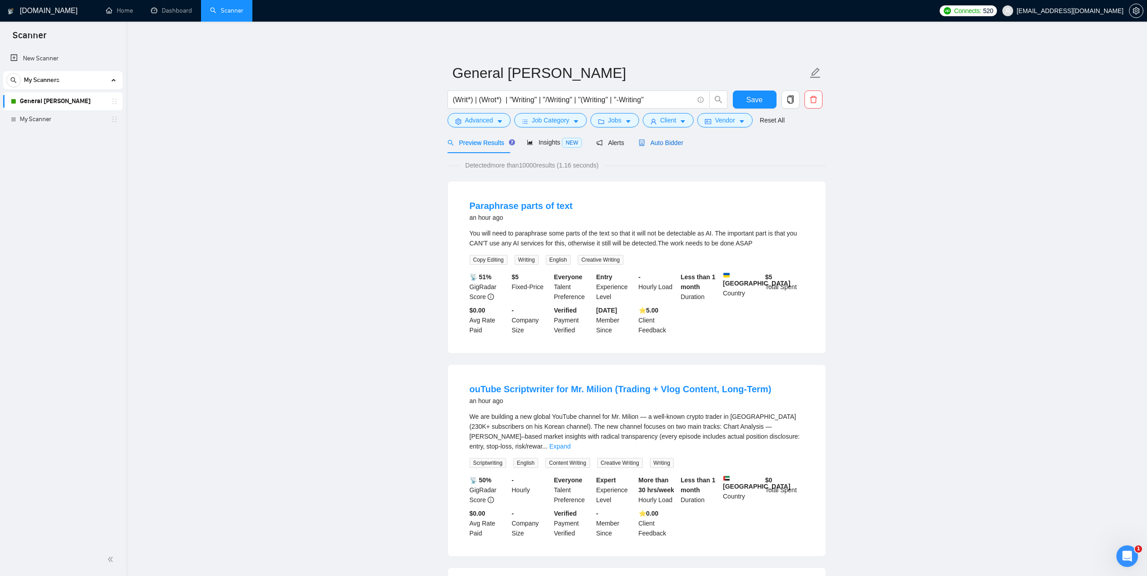
click at [654, 142] on span "Auto Bidder" at bounding box center [661, 142] width 45 height 7
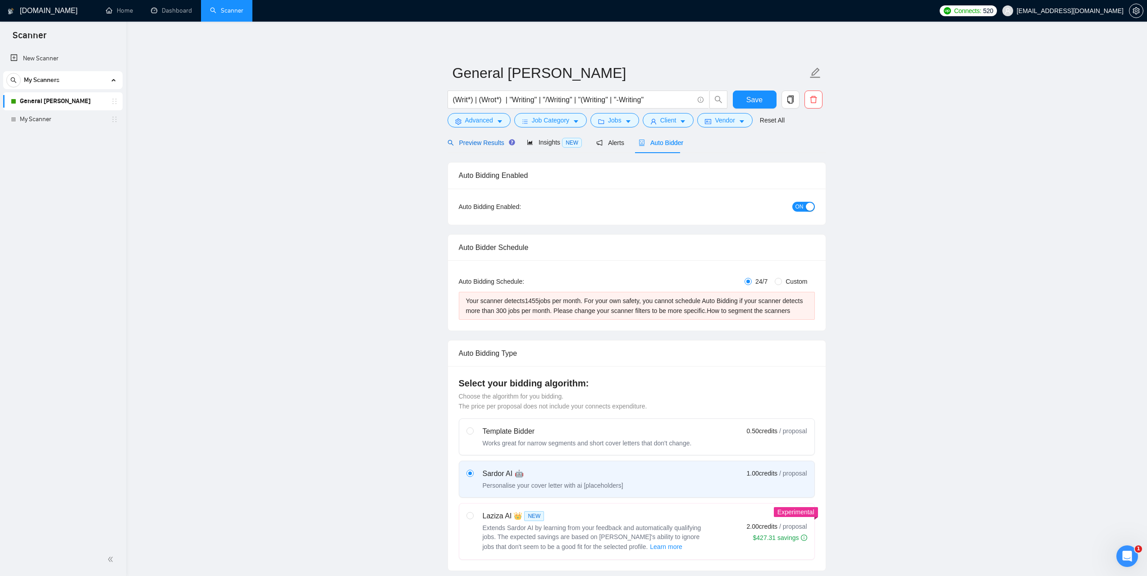
click at [488, 142] on span "Preview Results" at bounding box center [480, 142] width 65 height 7
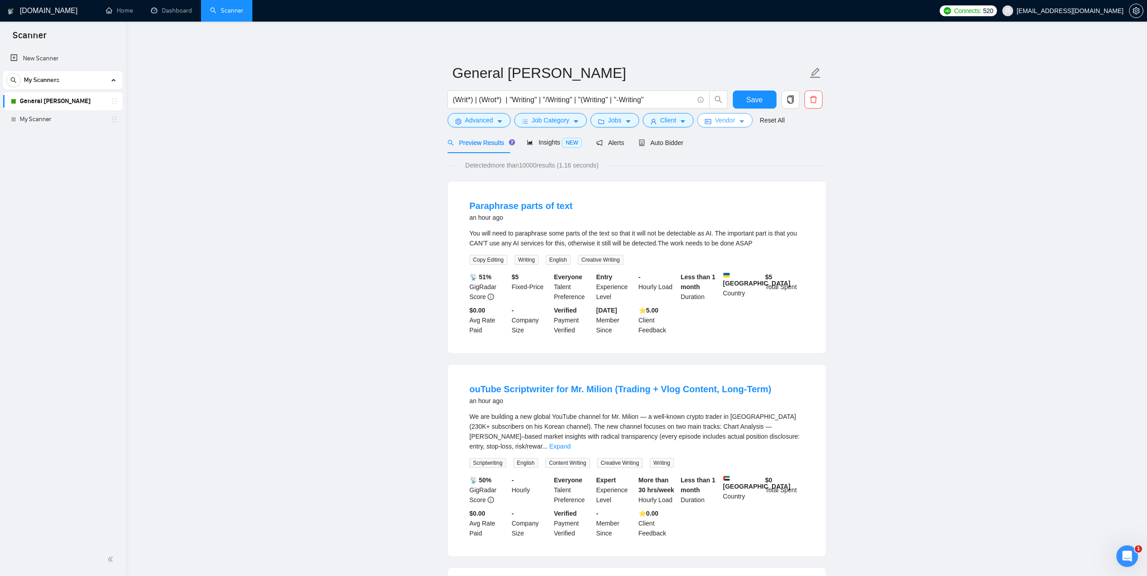
click at [726, 123] on span "Vendor" at bounding box center [725, 120] width 20 height 10
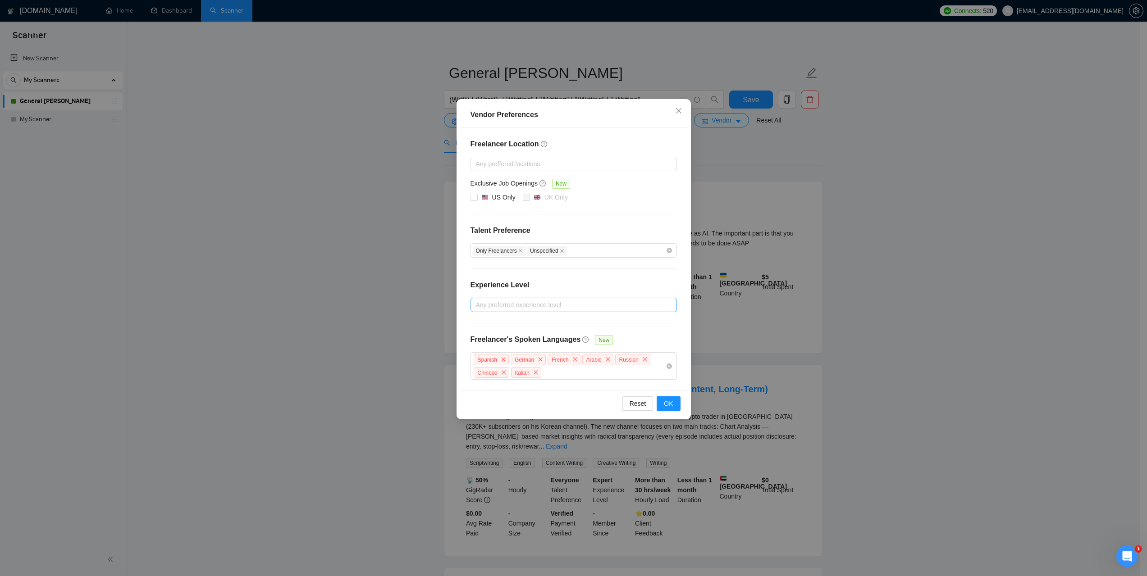
click at [517, 302] on div at bounding box center [569, 305] width 193 height 11
click at [685, 110] on span "Close" at bounding box center [679, 111] width 24 height 24
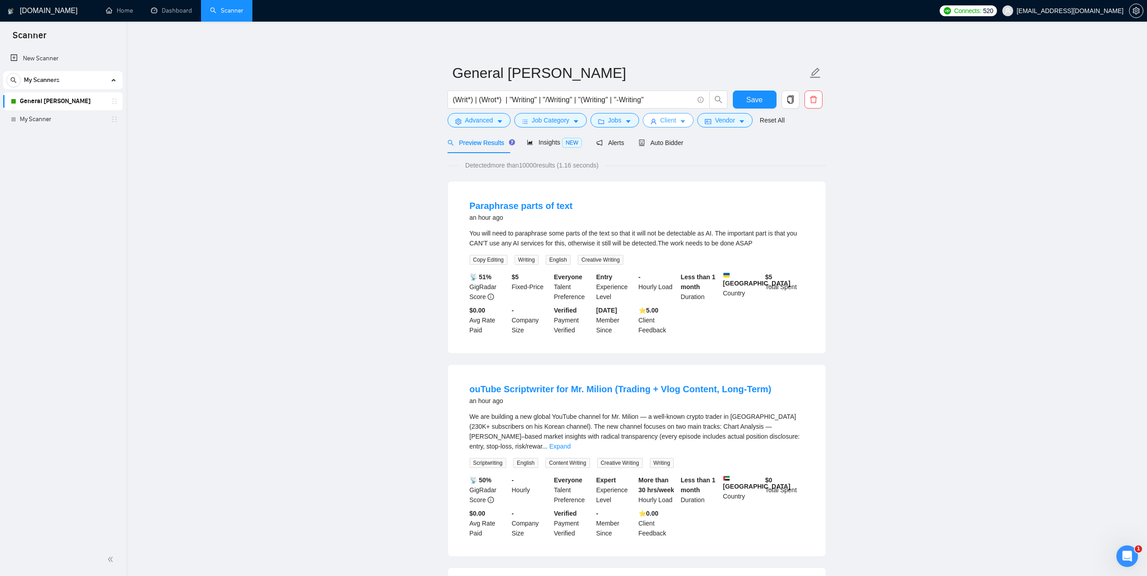
click at [657, 128] on button "Client" at bounding box center [668, 120] width 51 height 14
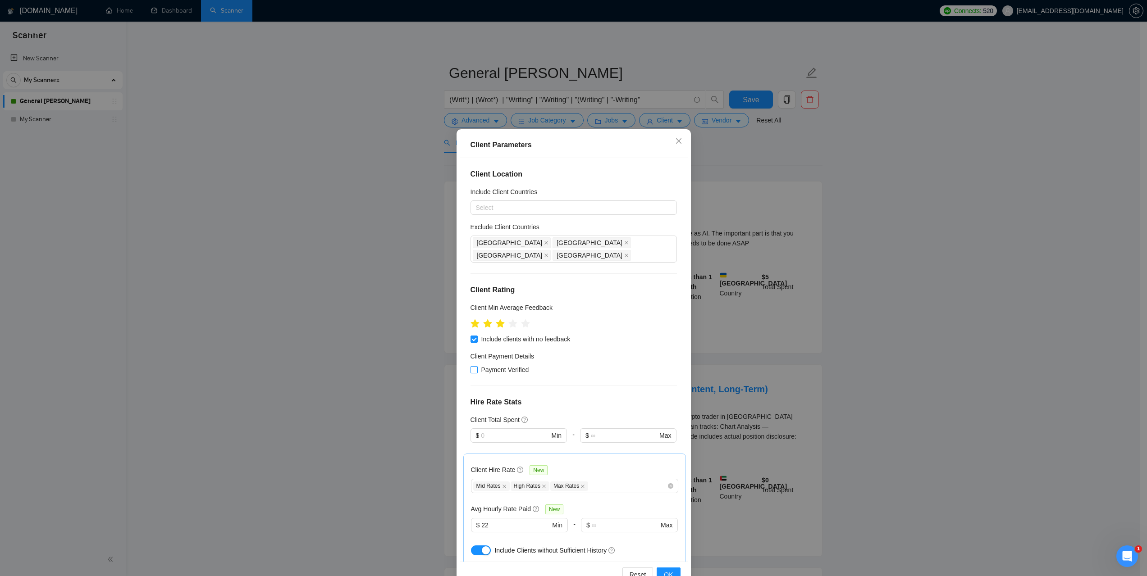
click at [497, 365] on span "Payment Verified" at bounding box center [505, 370] width 55 height 10
click at [477, 366] on input "Payment Verified" at bounding box center [474, 369] width 6 height 6
checkbox input "true"
click at [899, 359] on div "Client Parameters Client Location Include Client Countries Select Exclude Clien…" at bounding box center [573, 288] width 1147 height 576
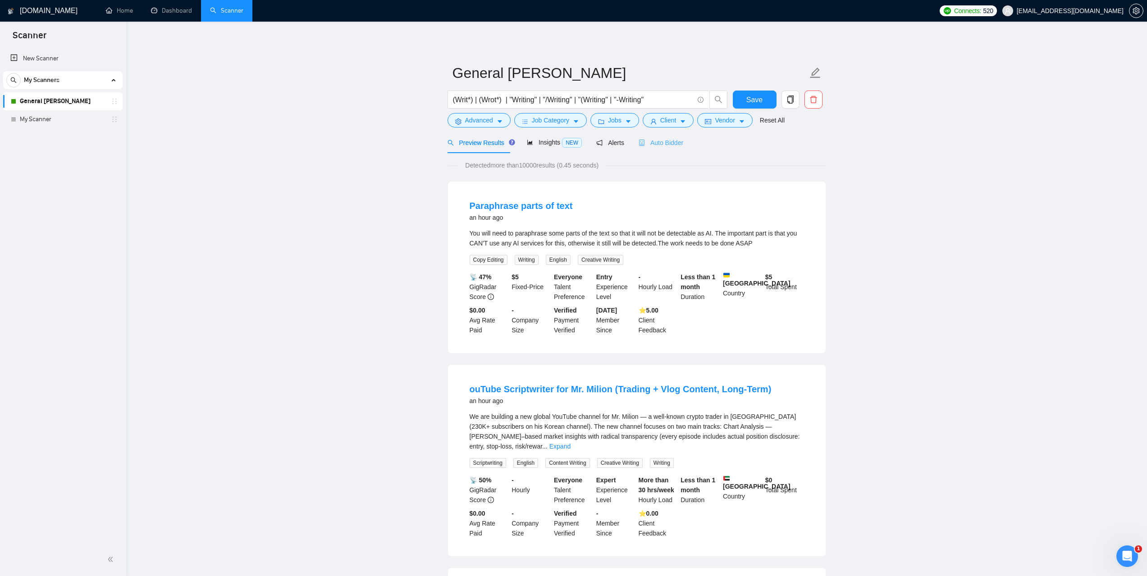
click at [669, 148] on div "Auto Bidder" at bounding box center [661, 142] width 45 height 21
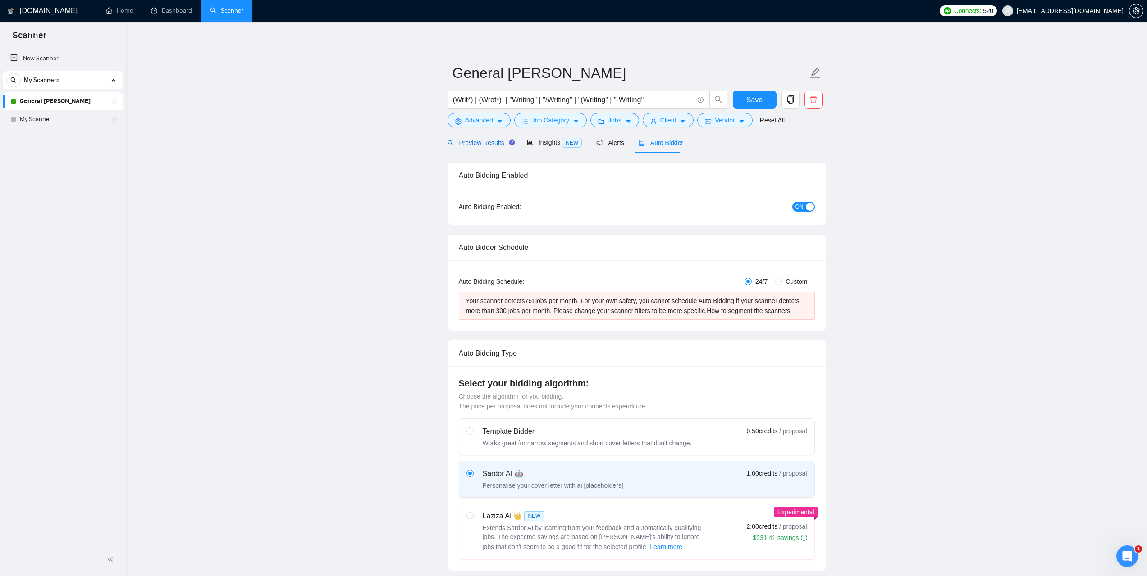
click at [471, 147] on div "Preview Results" at bounding box center [480, 143] width 65 height 10
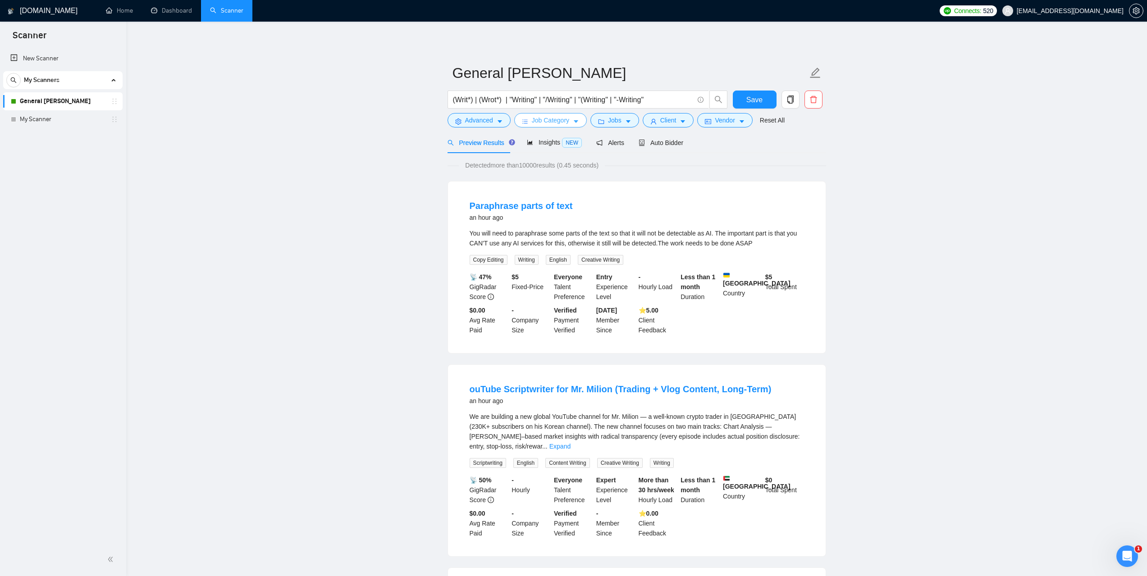
click at [568, 124] on button "Job Category" at bounding box center [550, 120] width 73 height 14
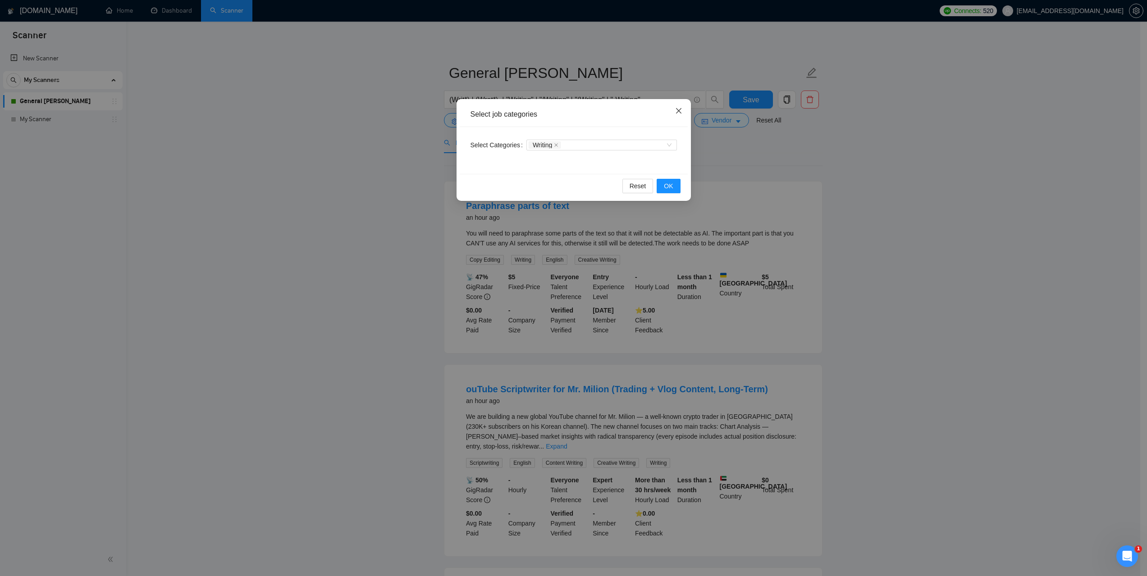
click at [672, 117] on span "Close" at bounding box center [679, 111] width 24 height 24
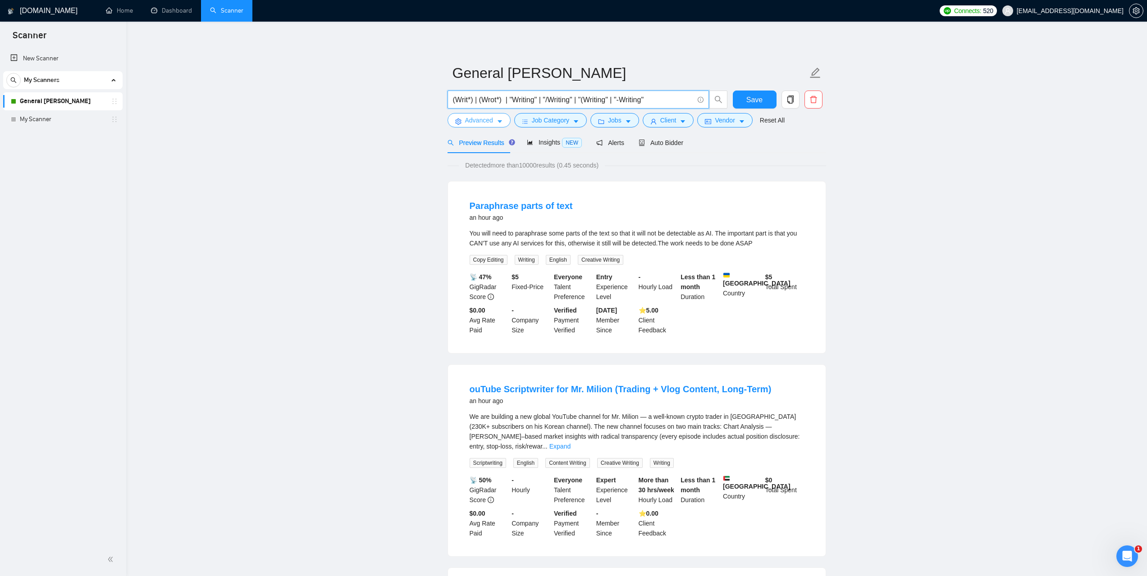
drag, startPoint x: 510, startPoint y: 98, endPoint x: 475, endPoint y: 121, distance: 41.5
type input ""Writing" | "/Writing" | "(Writing" | "-Writing""
click at [671, 140] on span "Auto Bidder" at bounding box center [661, 142] width 45 height 7
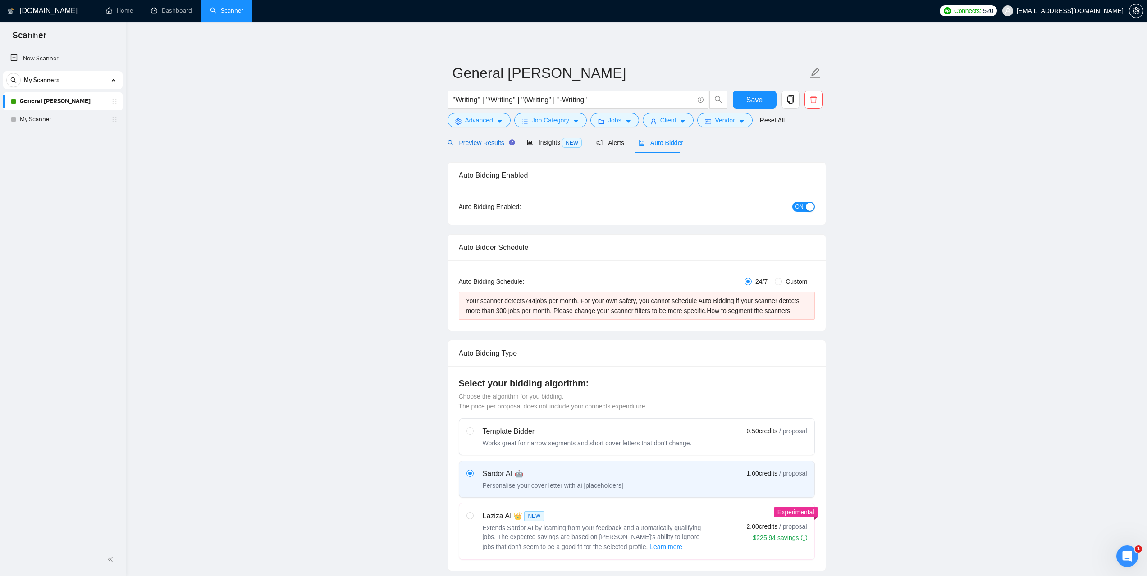
click at [481, 147] on div "Preview Results" at bounding box center [480, 143] width 65 height 10
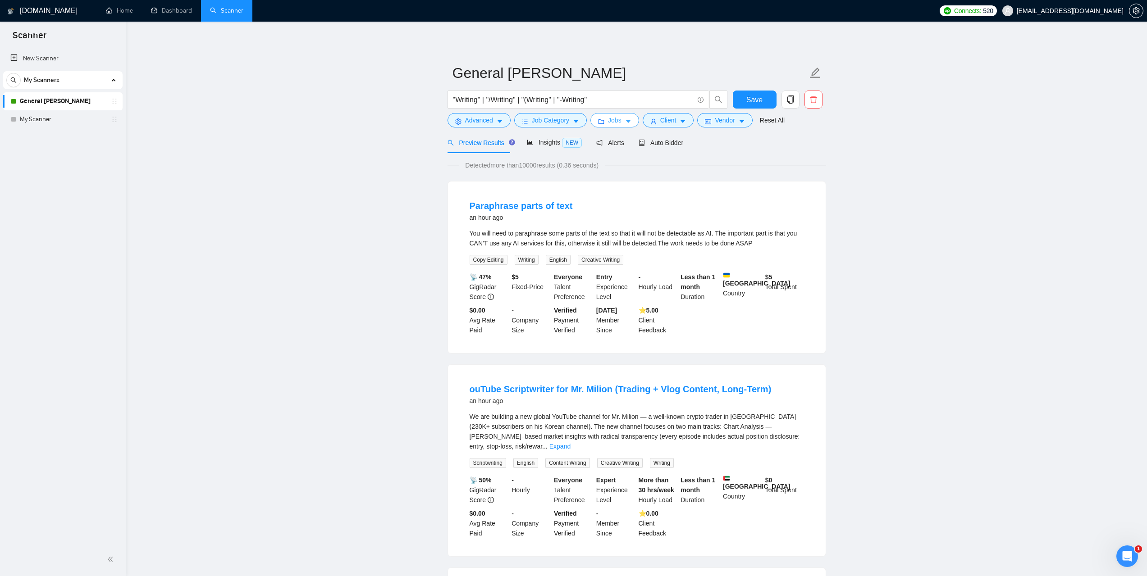
click at [615, 119] on span "Jobs" at bounding box center [615, 120] width 14 height 10
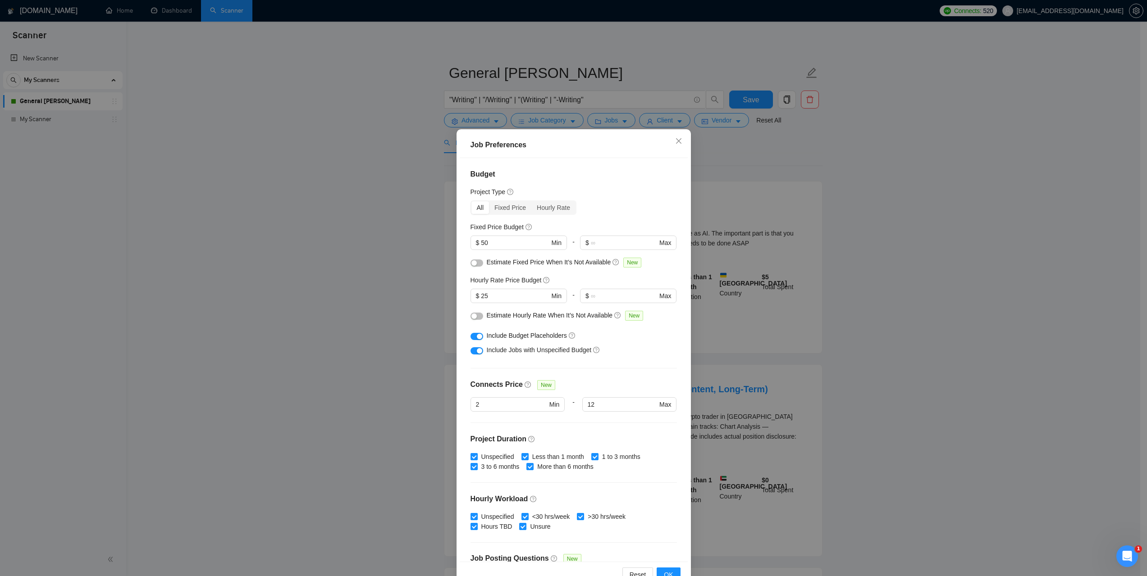
drag, startPoint x: 228, startPoint y: 191, endPoint x: 174, endPoint y: 172, distance: 56.9
click at [227, 191] on div "Job Preferences Budget Project Type All Fixed Price Hourly Rate Fixed Price Bud…" at bounding box center [573, 288] width 1147 height 576
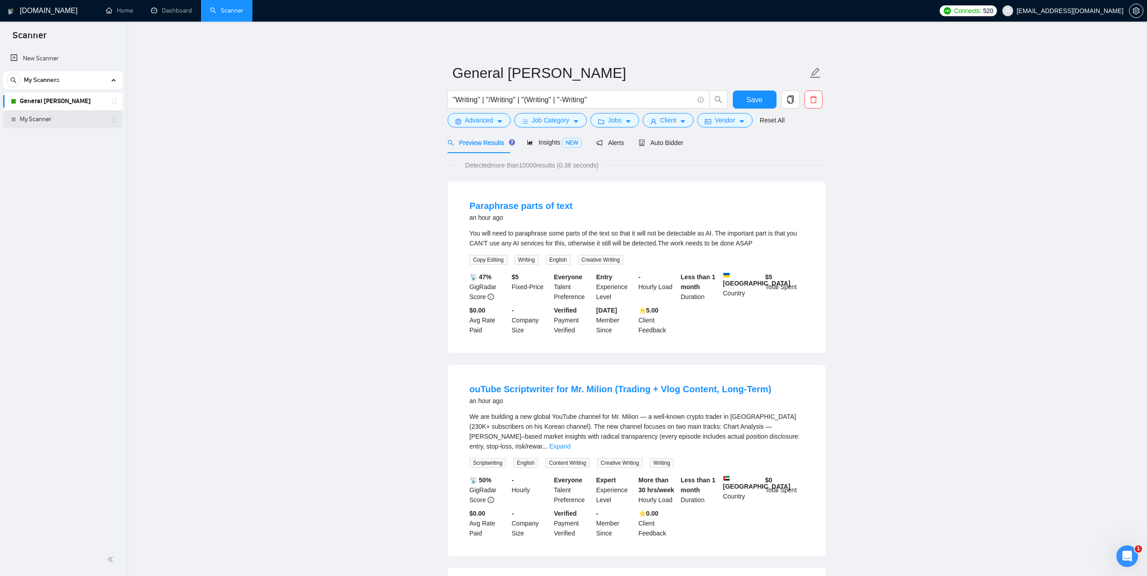
click at [45, 119] on link "My Scanner" at bounding box center [63, 119] width 86 height 18
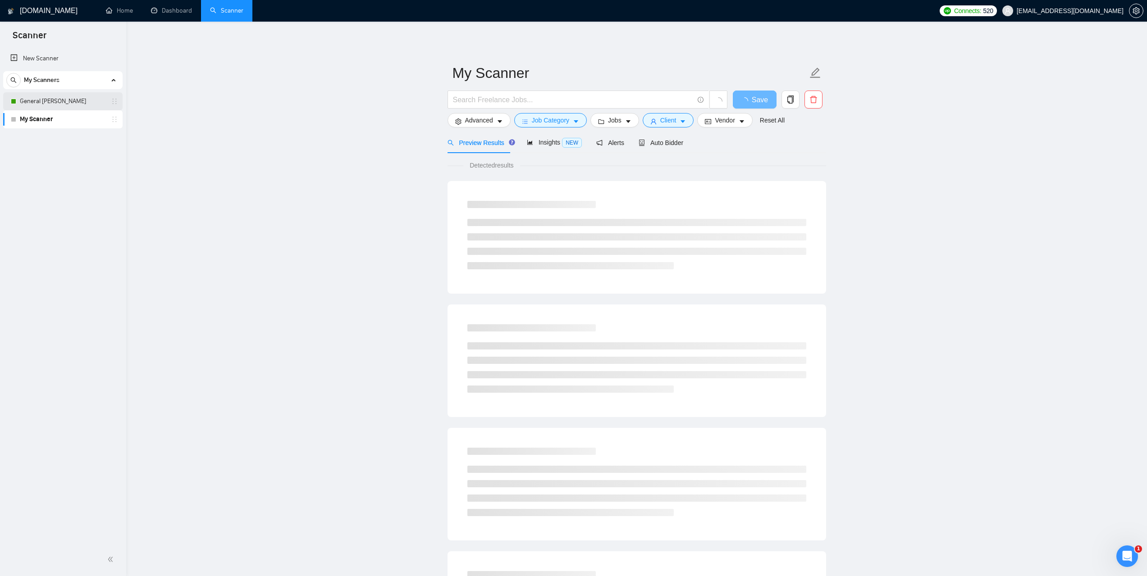
click at [41, 98] on link "General [PERSON_NAME]" at bounding box center [63, 101] width 86 height 18
click at [620, 121] on button "Jobs" at bounding box center [614, 120] width 49 height 14
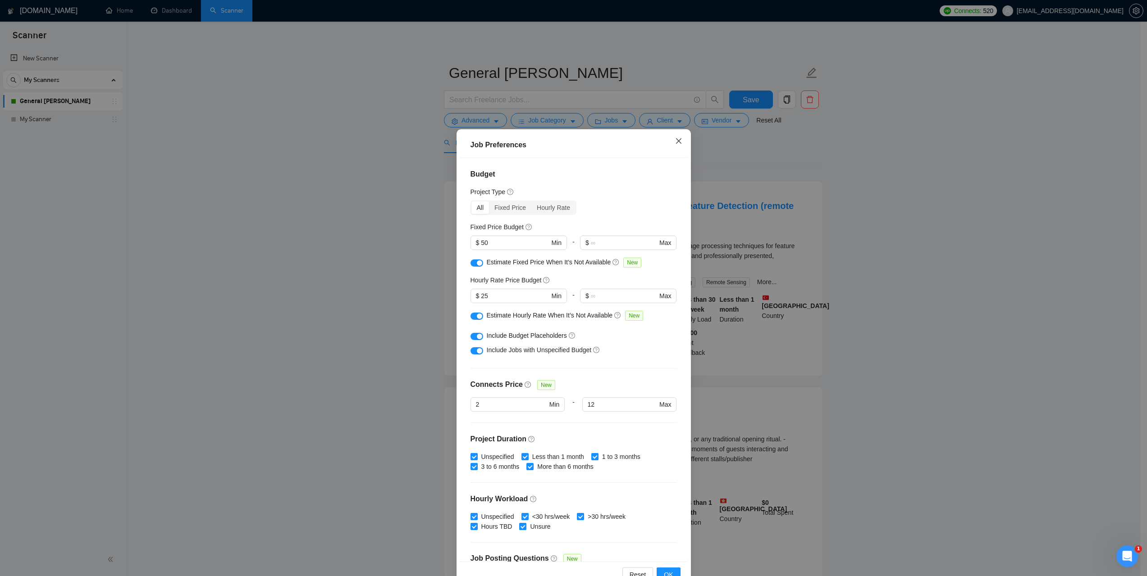
click at [672, 145] on span "Close" at bounding box center [679, 141] width 24 height 24
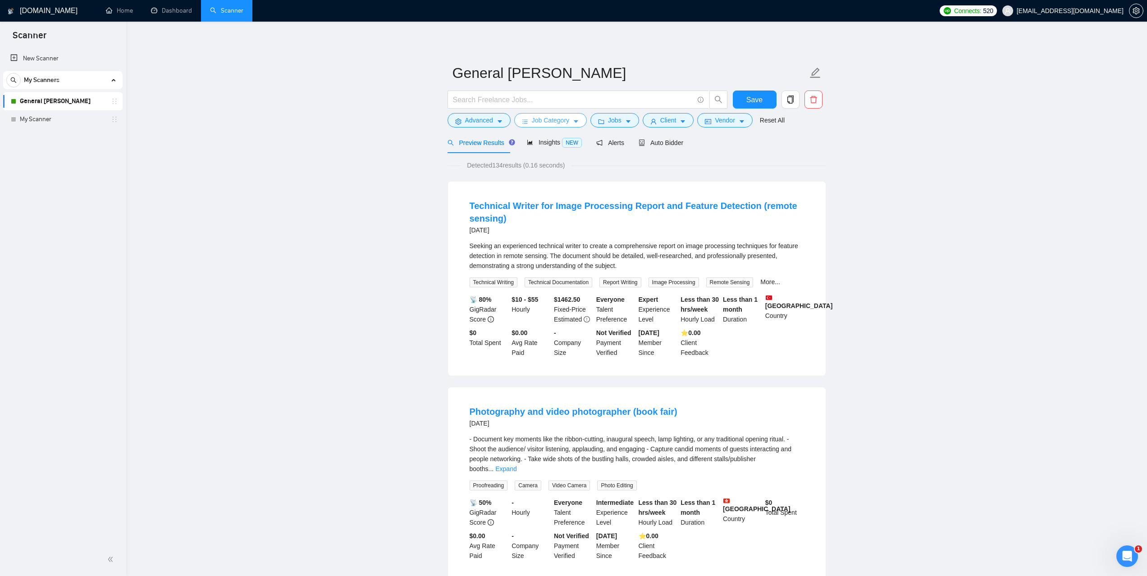
click at [548, 118] on span "Job Category" at bounding box center [550, 120] width 37 height 10
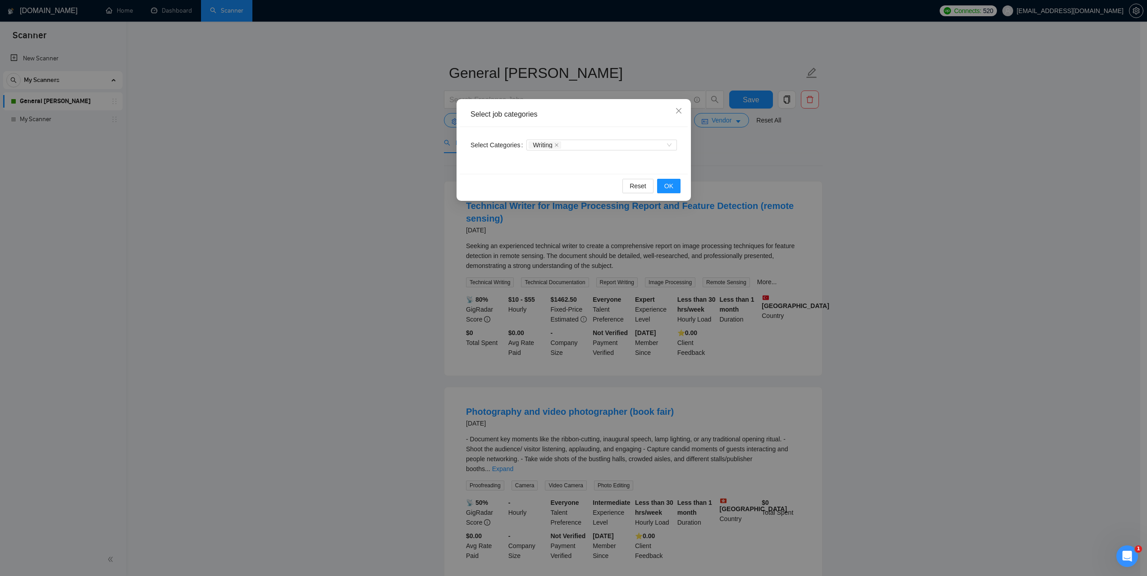
click at [957, 213] on div "Select job categories Select Categories Writing Reset OK" at bounding box center [573, 288] width 1147 height 576
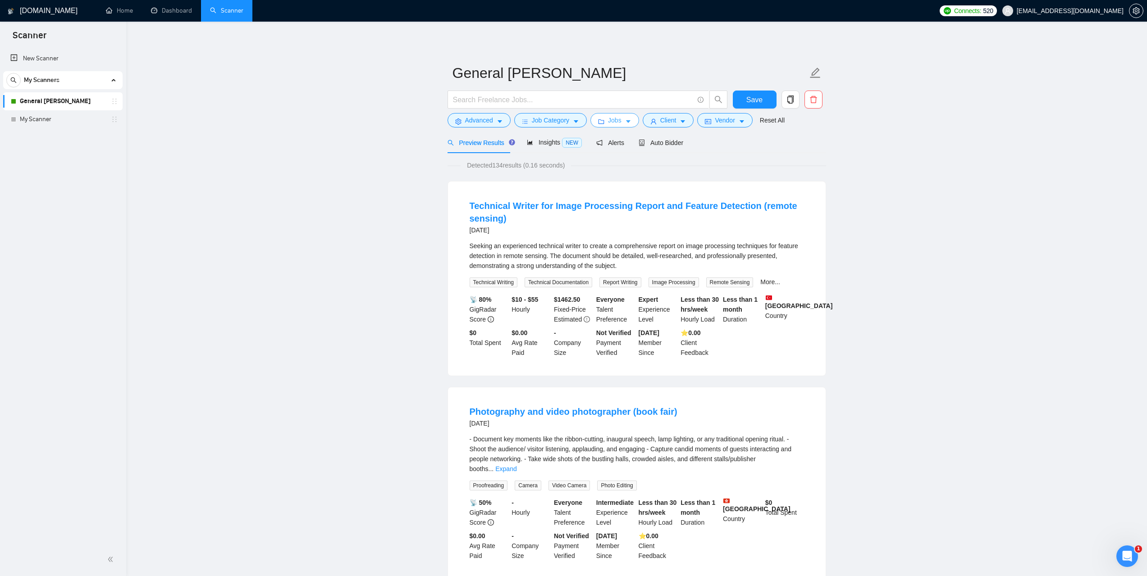
click at [625, 123] on icon "caret-down" at bounding box center [628, 122] width 6 height 6
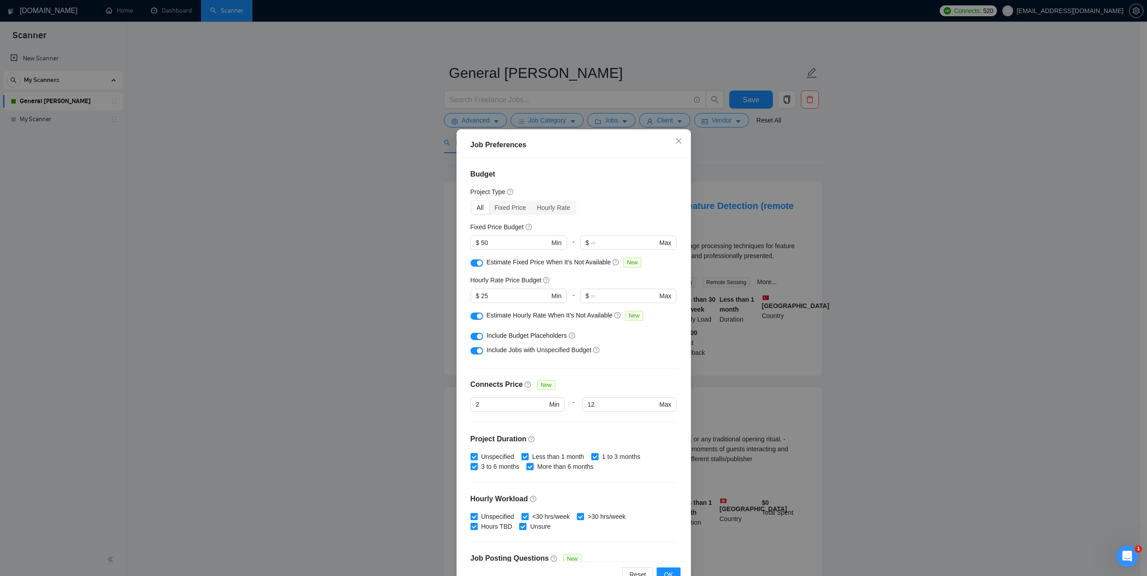
click at [477, 317] on div "button" at bounding box center [479, 316] width 5 height 5
click at [477, 265] on div "button" at bounding box center [479, 262] width 5 height 5
click at [905, 285] on div "Job Preferences Budget Project Type All Fixed Price Hourly Rate Fixed Price Bud…" at bounding box center [573, 288] width 1147 height 576
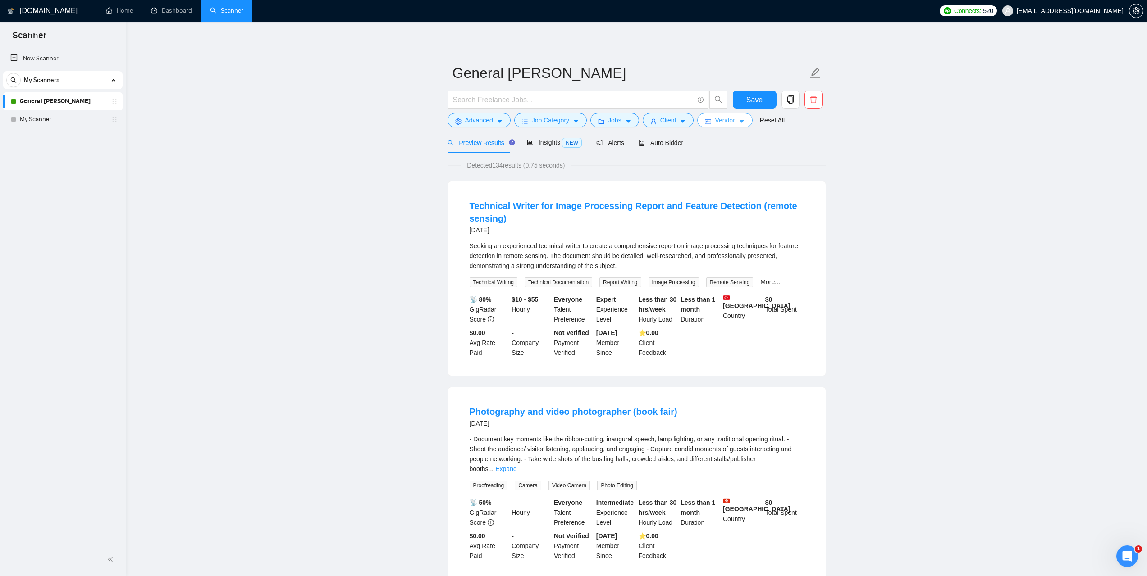
click at [731, 122] on span "Vendor" at bounding box center [725, 120] width 20 height 10
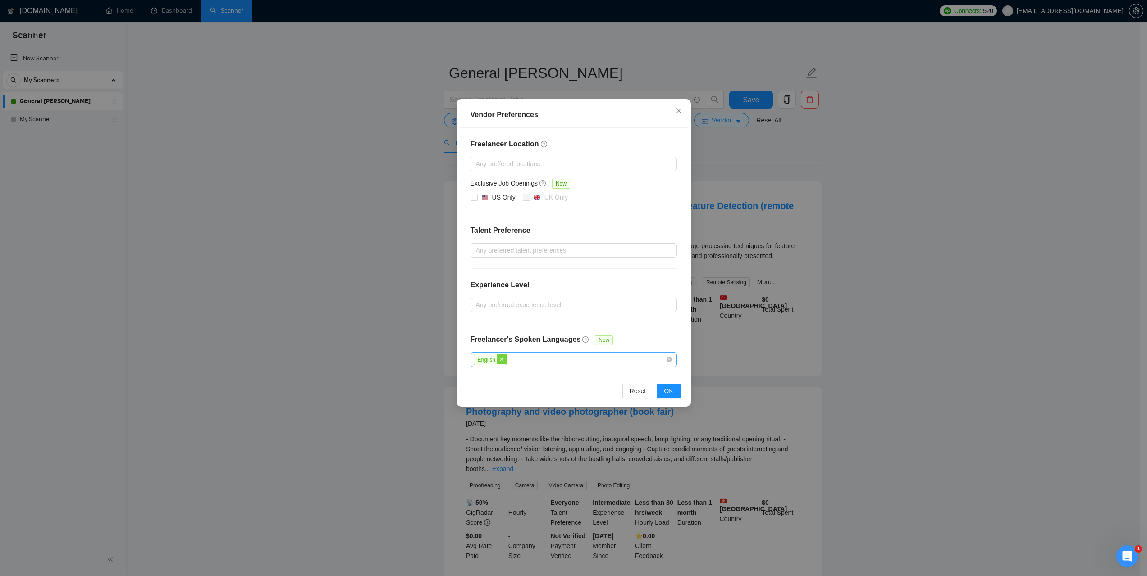
click at [499, 357] on icon "close" at bounding box center [501, 359] width 5 height 5
click at [511, 247] on div at bounding box center [569, 250] width 193 height 11
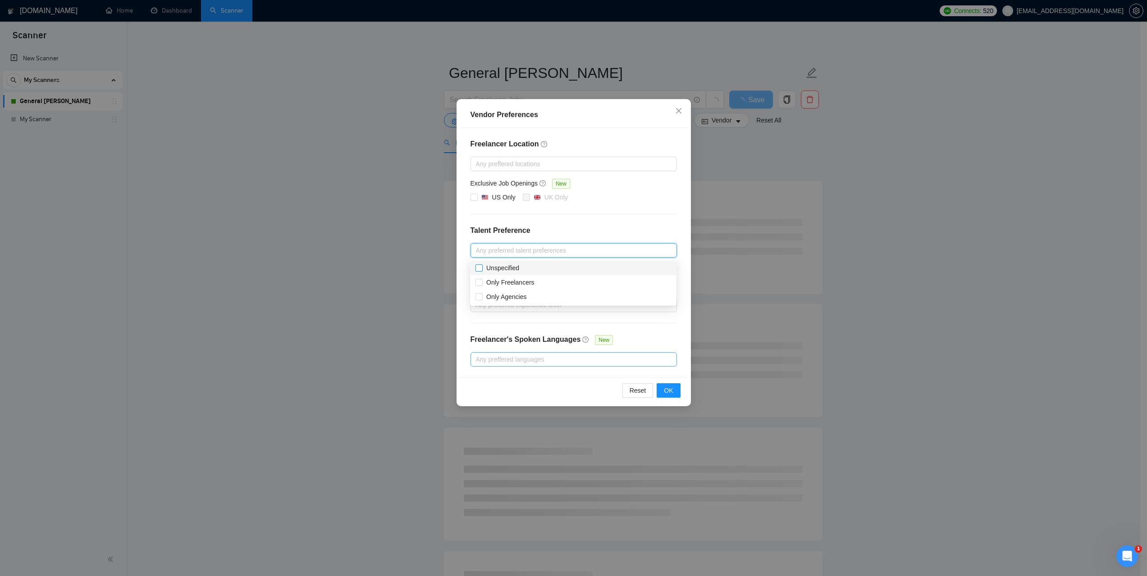
click at [511, 266] on span "Unspecified" at bounding box center [502, 268] width 33 height 7
click at [482, 266] on input "Unspecified" at bounding box center [478, 268] width 6 height 6
checkbox input "true"
click at [513, 281] on span "Only Freelancers" at bounding box center [510, 282] width 48 height 7
click at [482, 281] on input "Only Freelancers" at bounding box center [478, 282] width 6 height 6
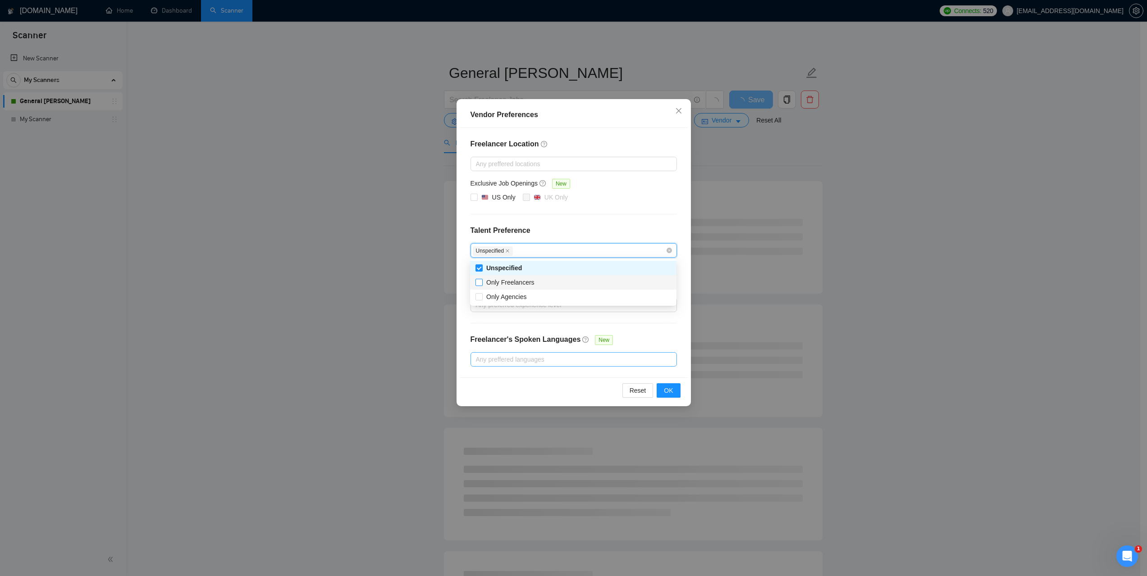
checkbox input "true"
click at [673, 386] on span "OK" at bounding box center [668, 391] width 9 height 10
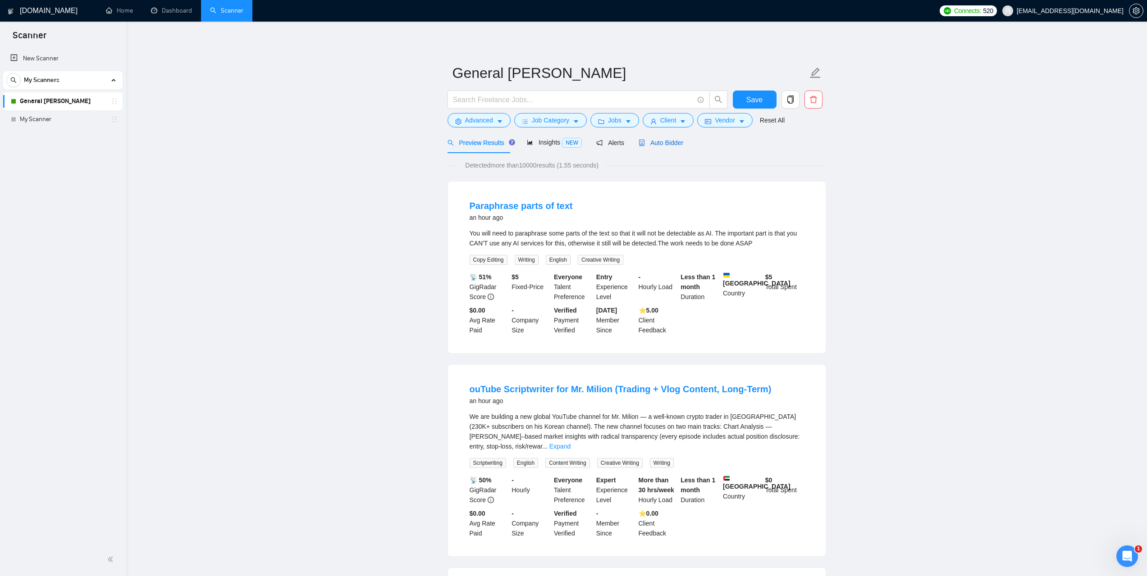
click at [662, 147] on div "Auto Bidder" at bounding box center [661, 143] width 45 height 10
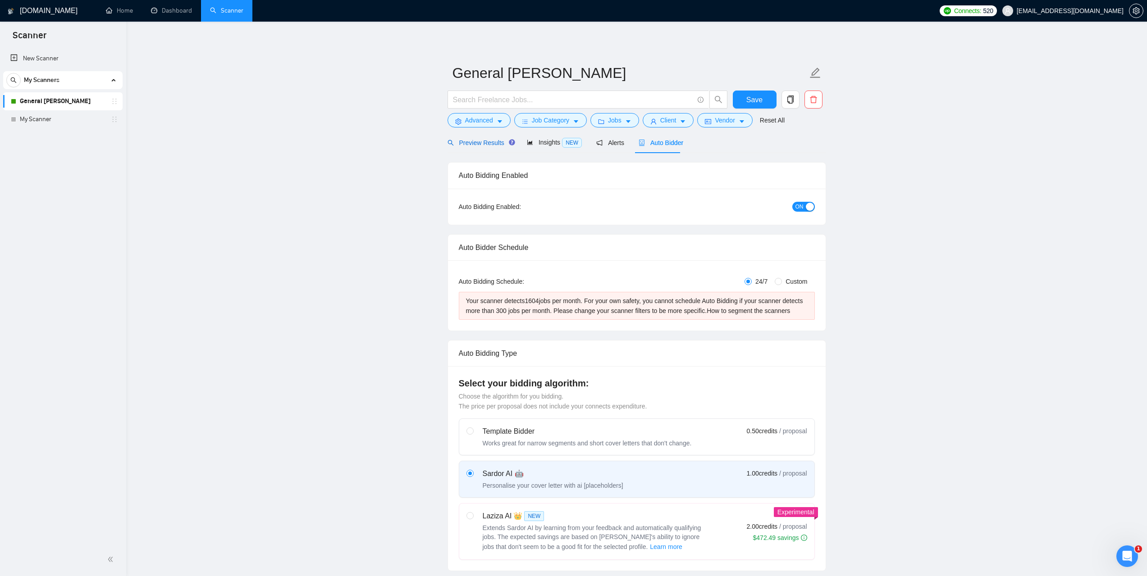
click at [467, 145] on span "Preview Results" at bounding box center [480, 142] width 65 height 7
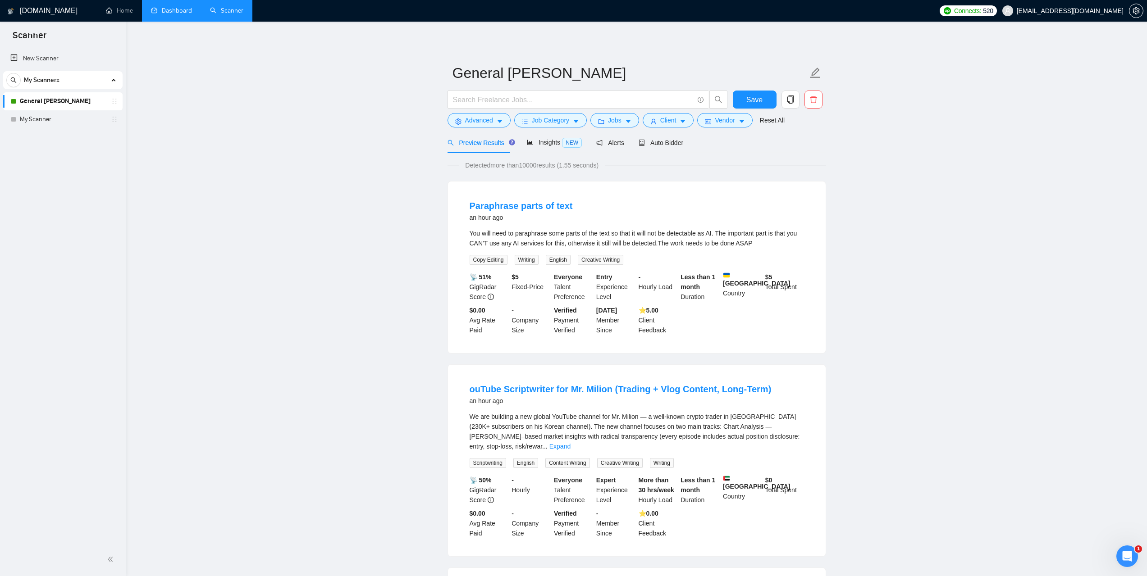
click at [177, 10] on link "Dashboard" at bounding box center [171, 11] width 41 height 8
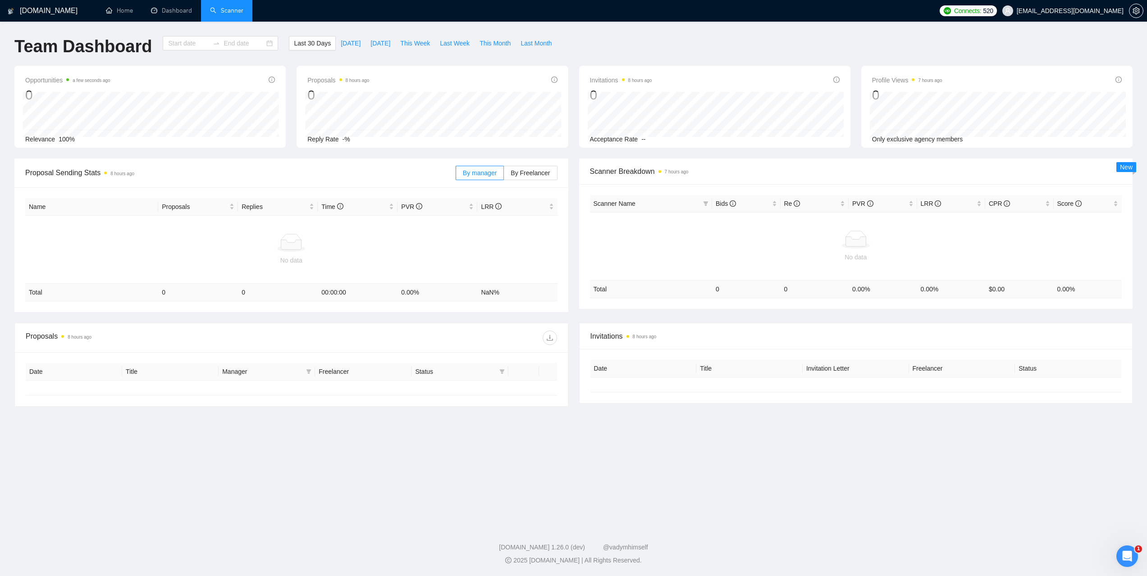
type input "[DATE]"
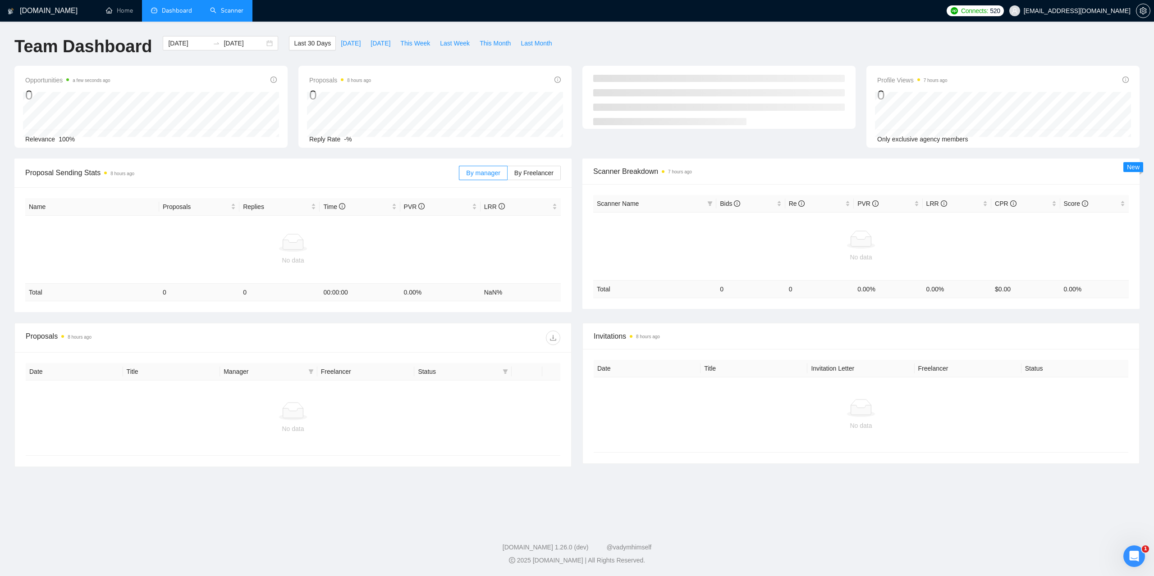
click at [761, 527] on footer "[DOMAIN_NAME] 1.26.0 (dev) @vadymhimself 2025 [DOMAIN_NAME] | All Rights Reserv…" at bounding box center [577, 548] width 1154 height 55
